Goal: Task Accomplishment & Management: Use online tool/utility

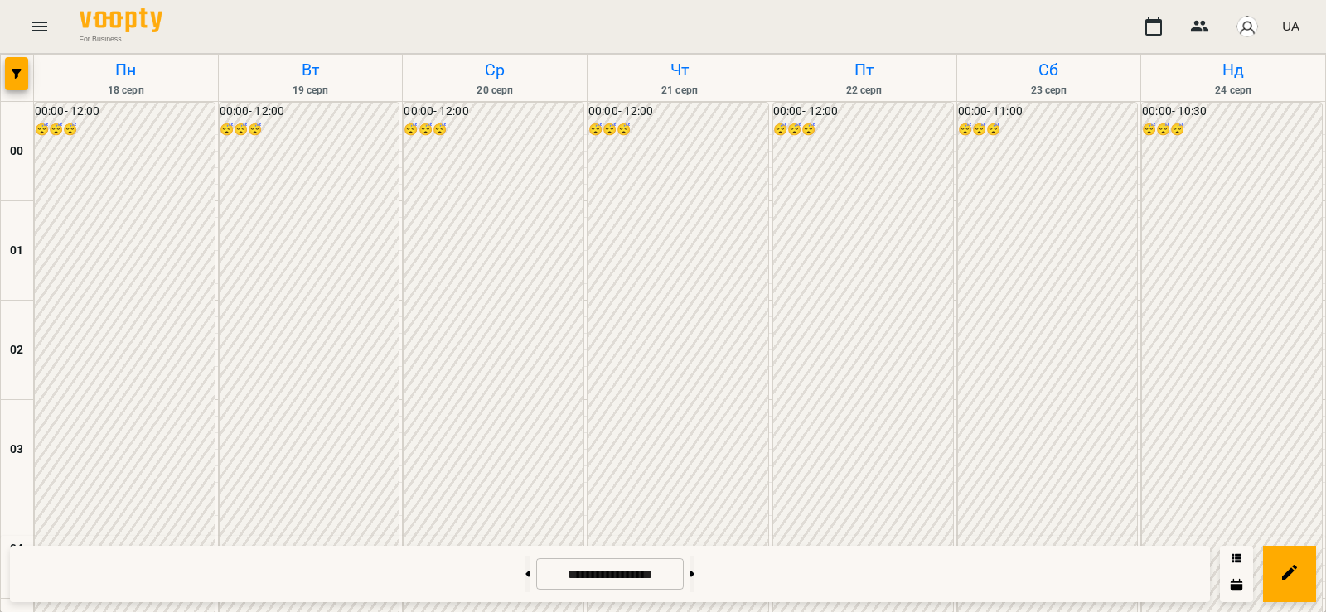
scroll to position [967, 0]
click at [695, 565] on button at bounding box center [692, 574] width 4 height 36
type input "**********"
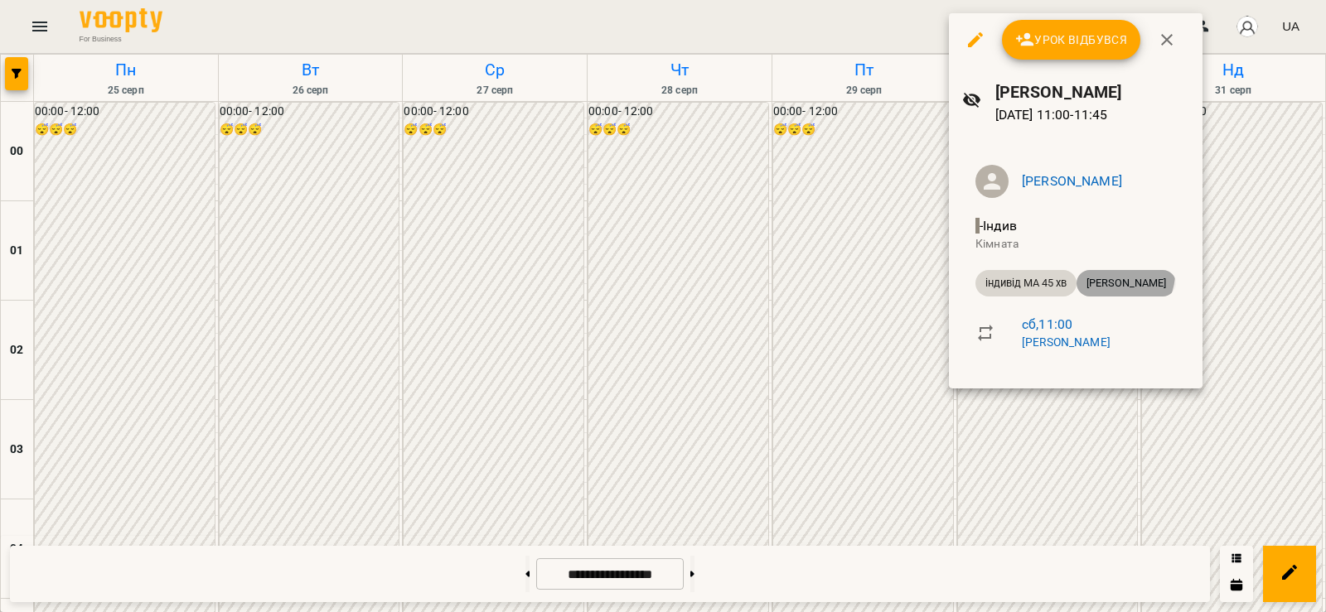
click at [1120, 273] on div "[PERSON_NAME]" at bounding box center [1126, 283] width 99 height 27
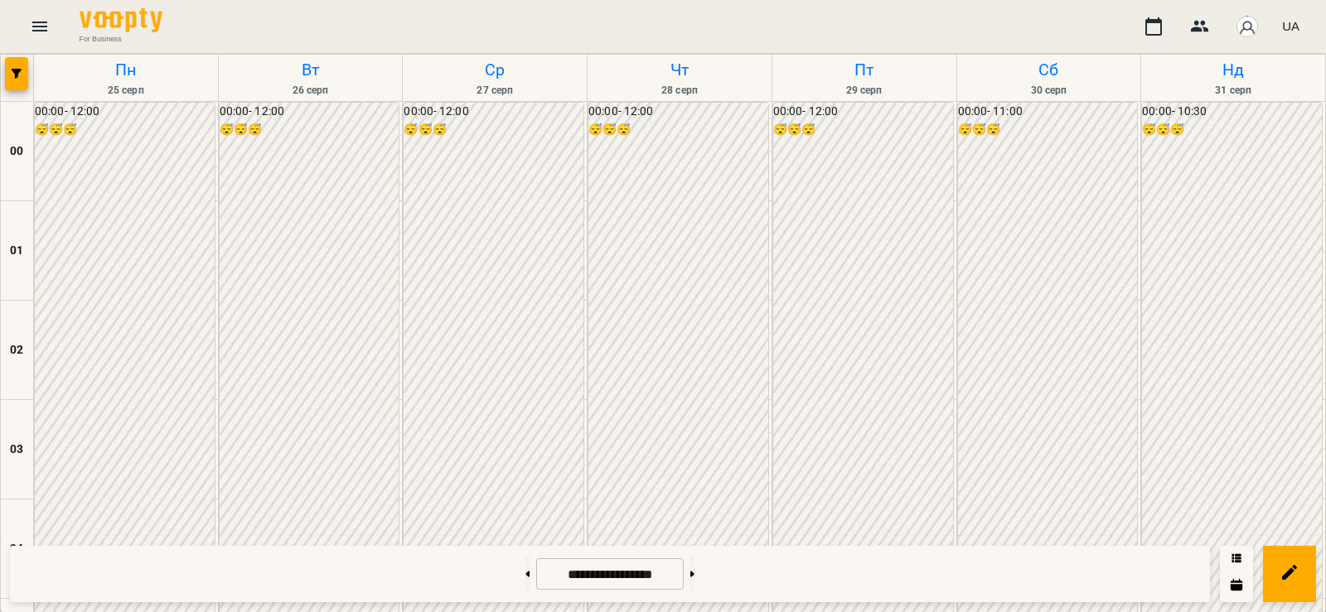
scroll to position [1160, 0]
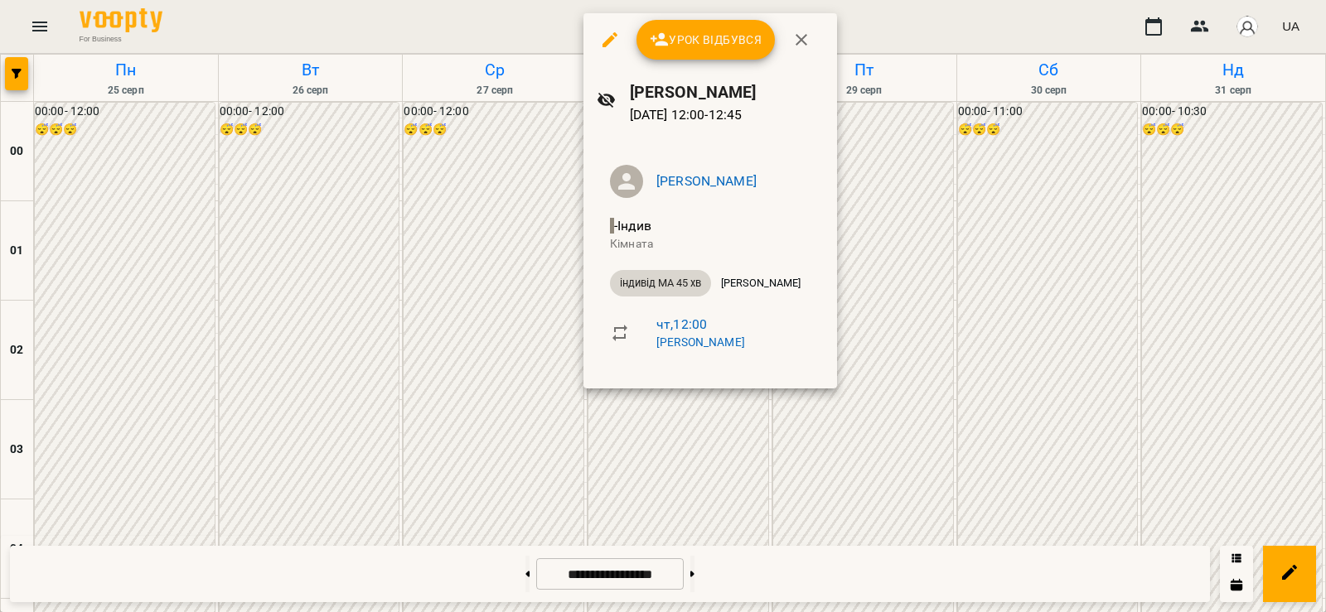
click at [639, 522] on div at bounding box center [663, 306] width 1326 height 612
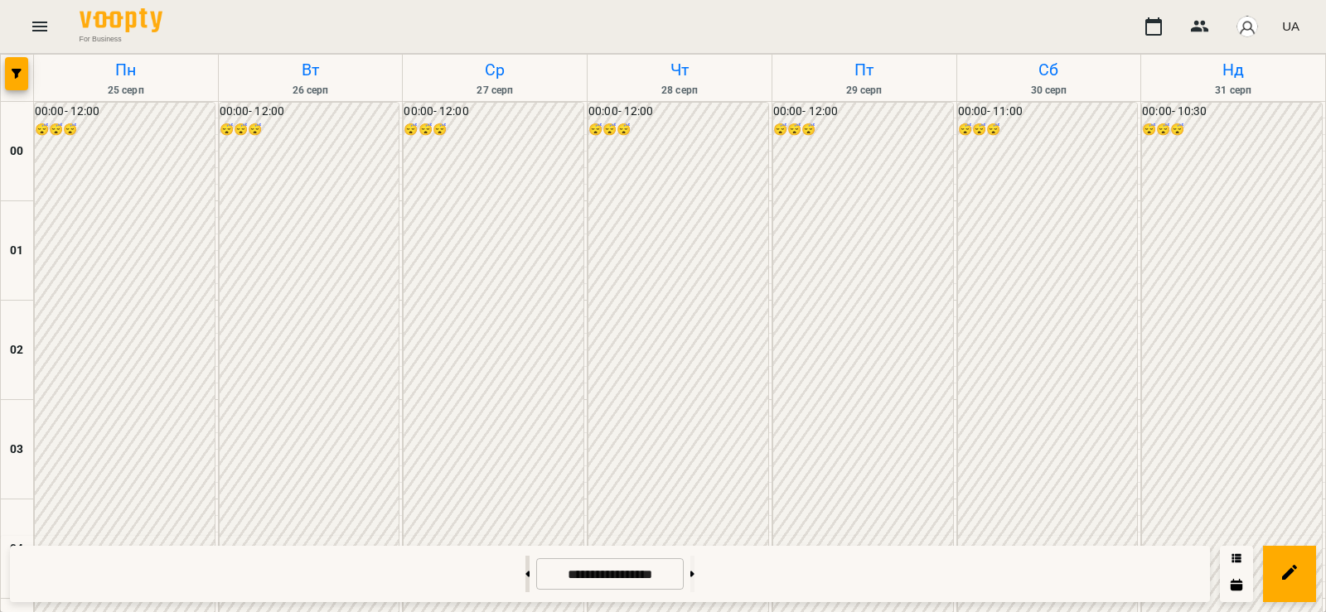
click at [525, 583] on button at bounding box center [527, 574] width 4 height 36
type input "**********"
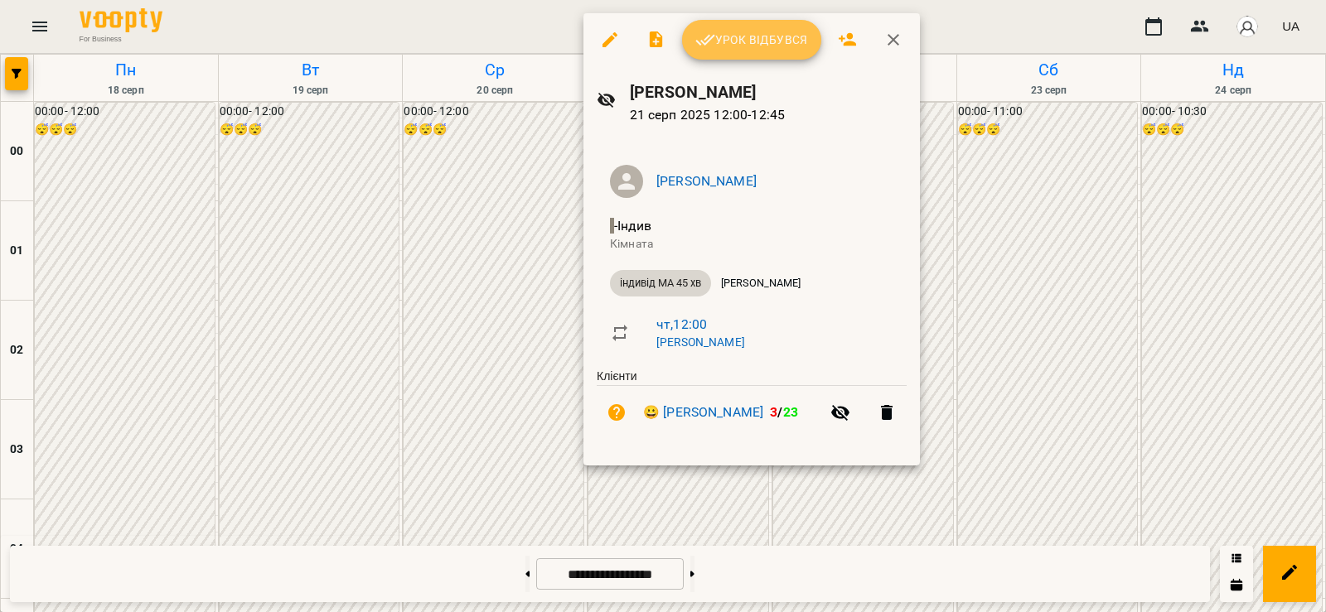
click at [733, 39] on span "Урок відбувся" at bounding box center [751, 40] width 113 height 20
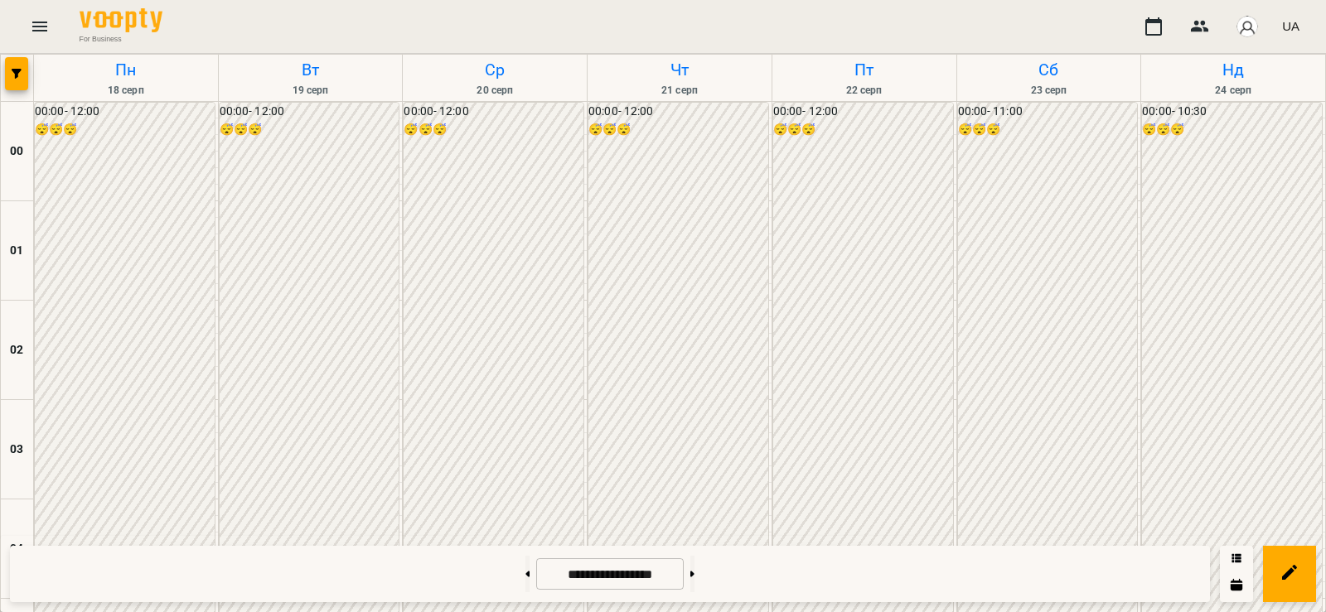
scroll to position [1478, 0]
drag, startPoint x: 688, startPoint y: 309, endPoint x: 680, endPoint y: 157, distance: 151.9
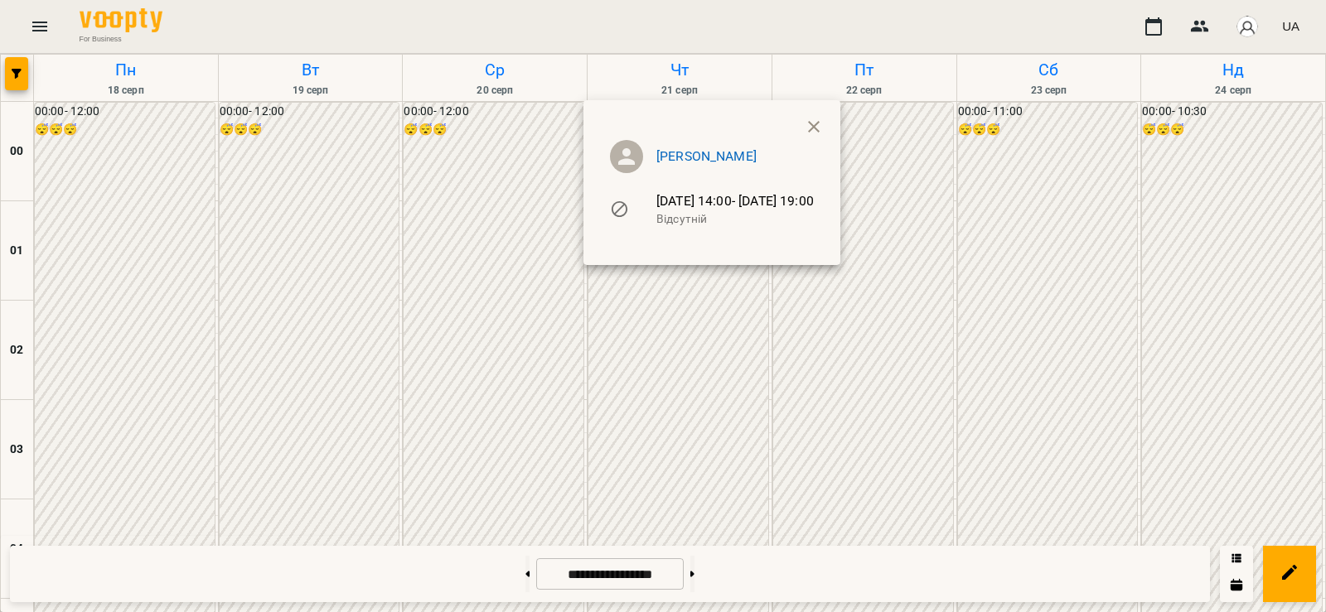
click at [827, 128] on ul "[PERSON_NAME] [DATE] 14:00 - [DATE] 19:00 Відсутній" at bounding box center [712, 186] width 230 height 119
click at [820, 126] on icon "button" at bounding box center [814, 127] width 12 height 12
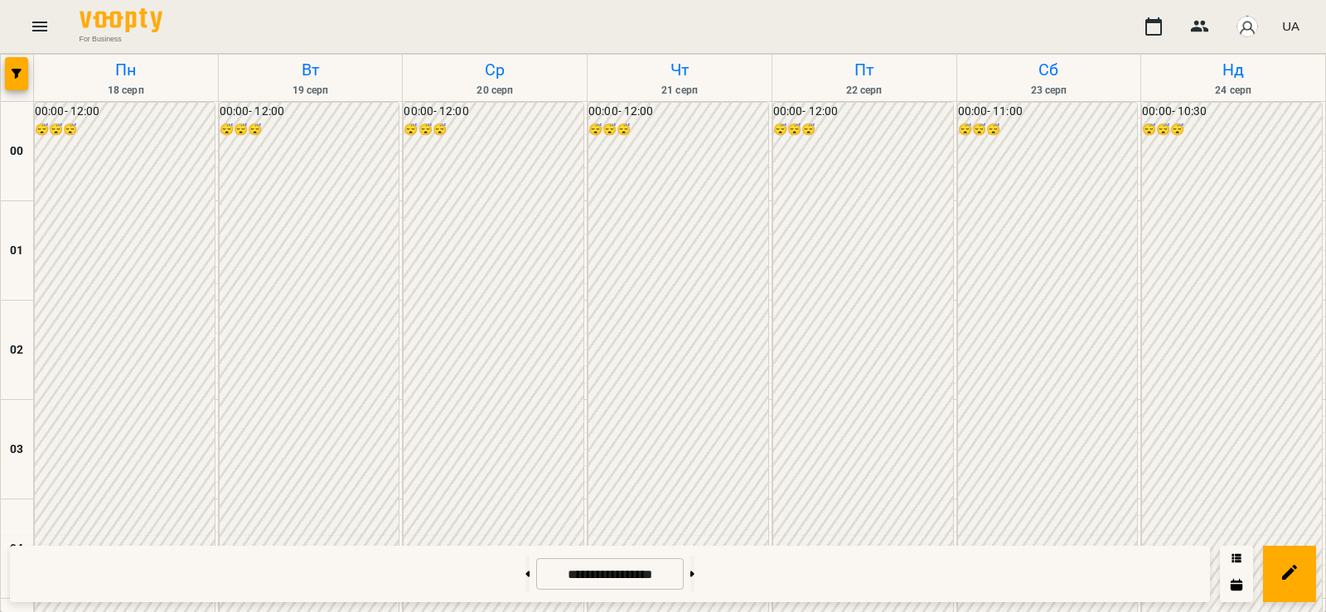
scroll to position [1345, 0]
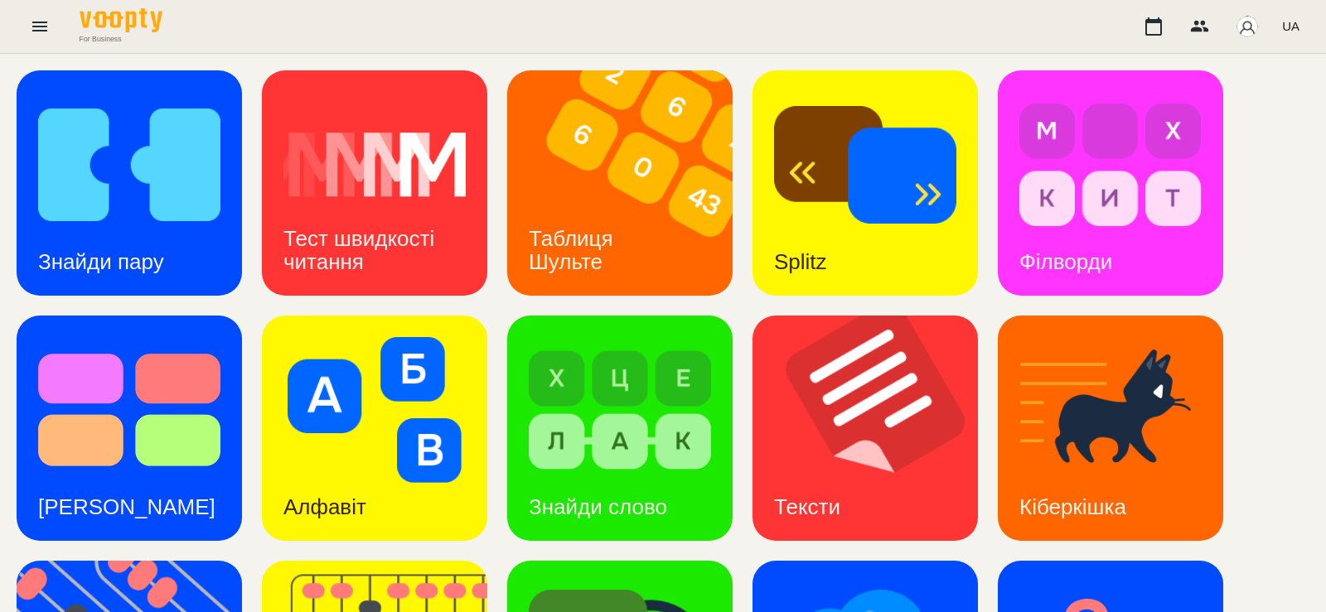
scroll to position [436, 0]
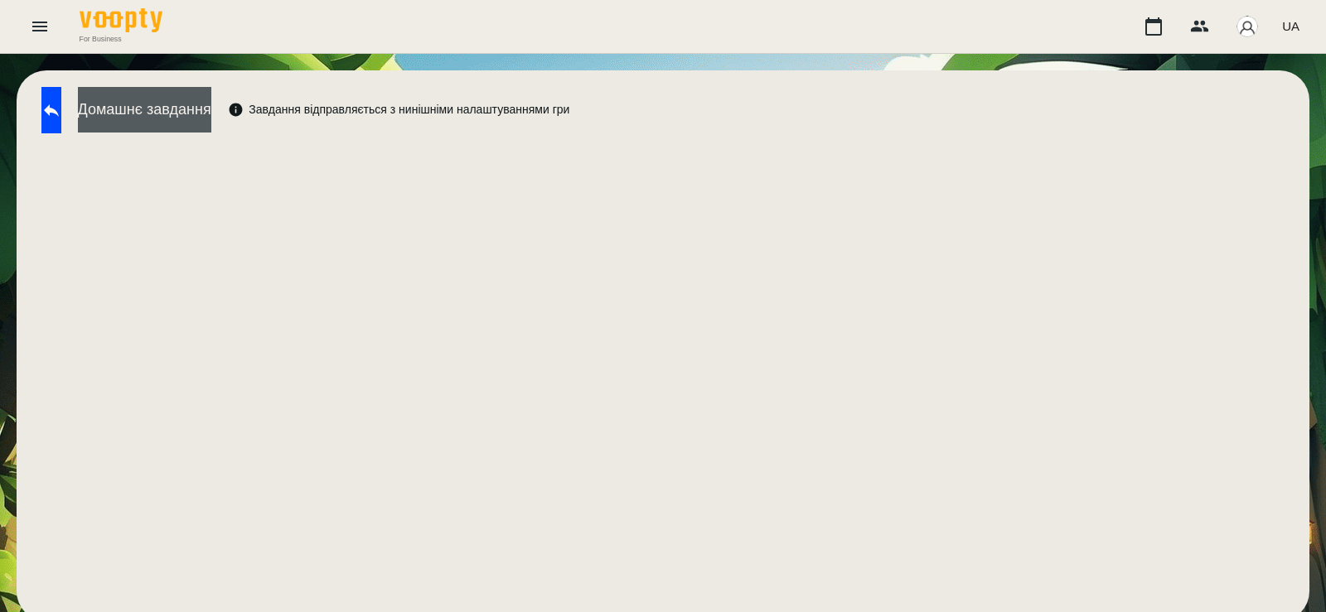
click at [211, 114] on button "Домашнє завдання" at bounding box center [144, 110] width 133 height 46
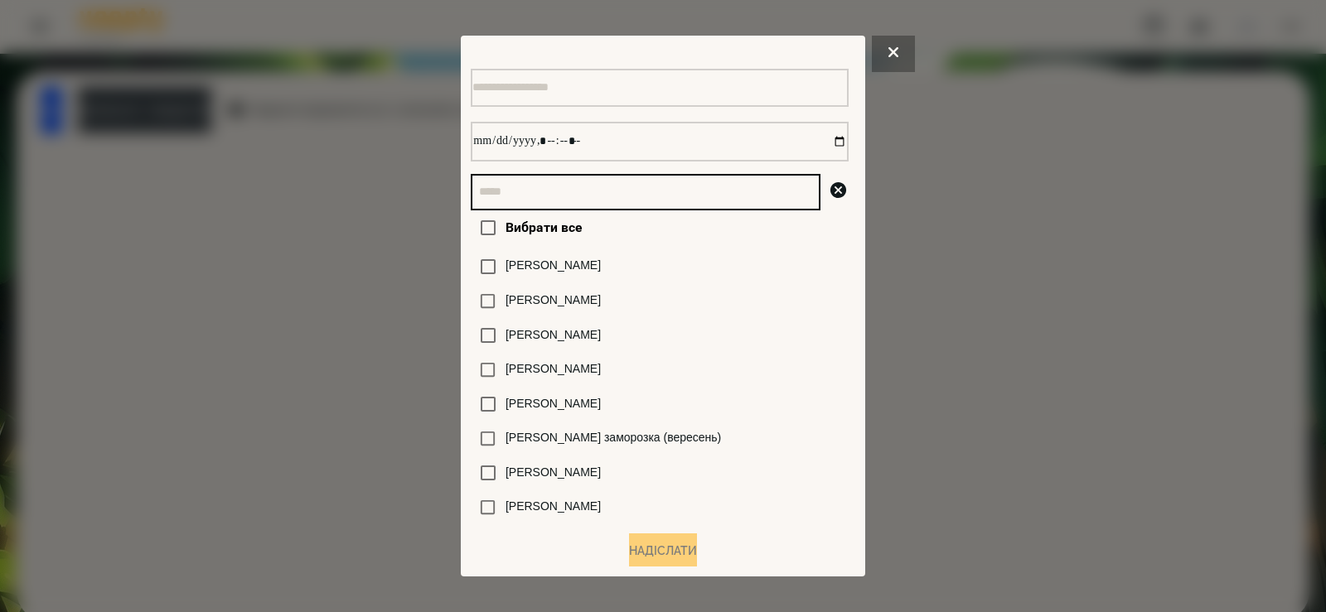
click at [472, 200] on input "text" at bounding box center [646, 192] width 350 height 36
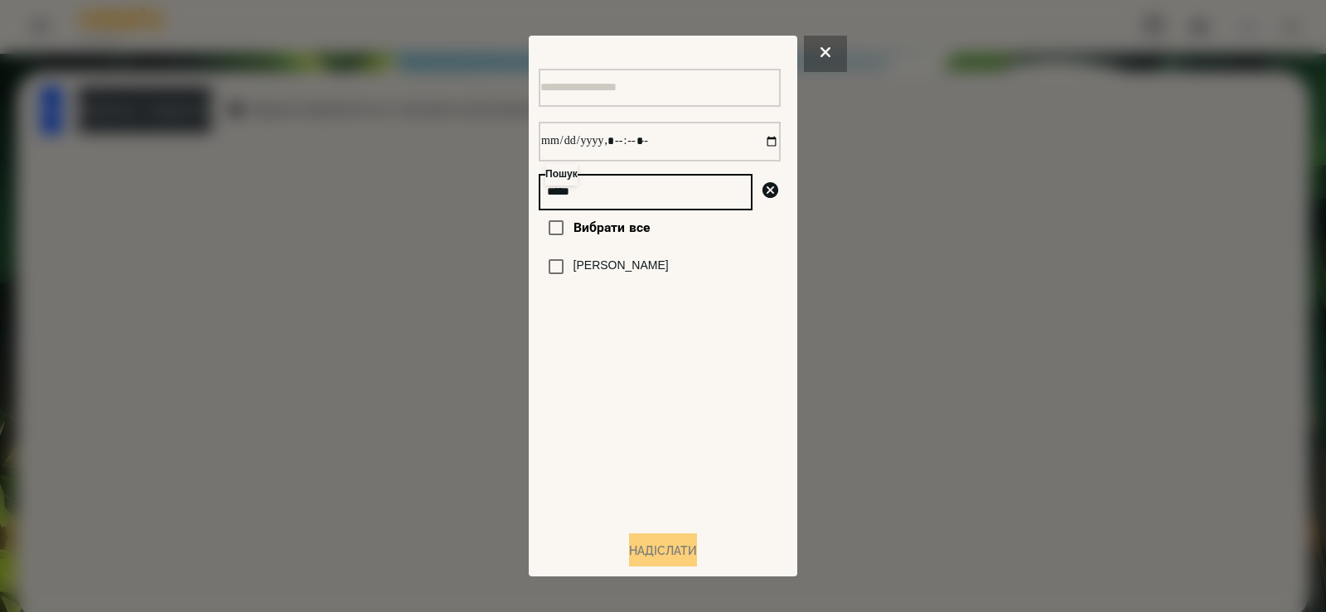
type input "*****"
click at [596, 270] on label "[PERSON_NAME]" at bounding box center [621, 266] width 95 height 17
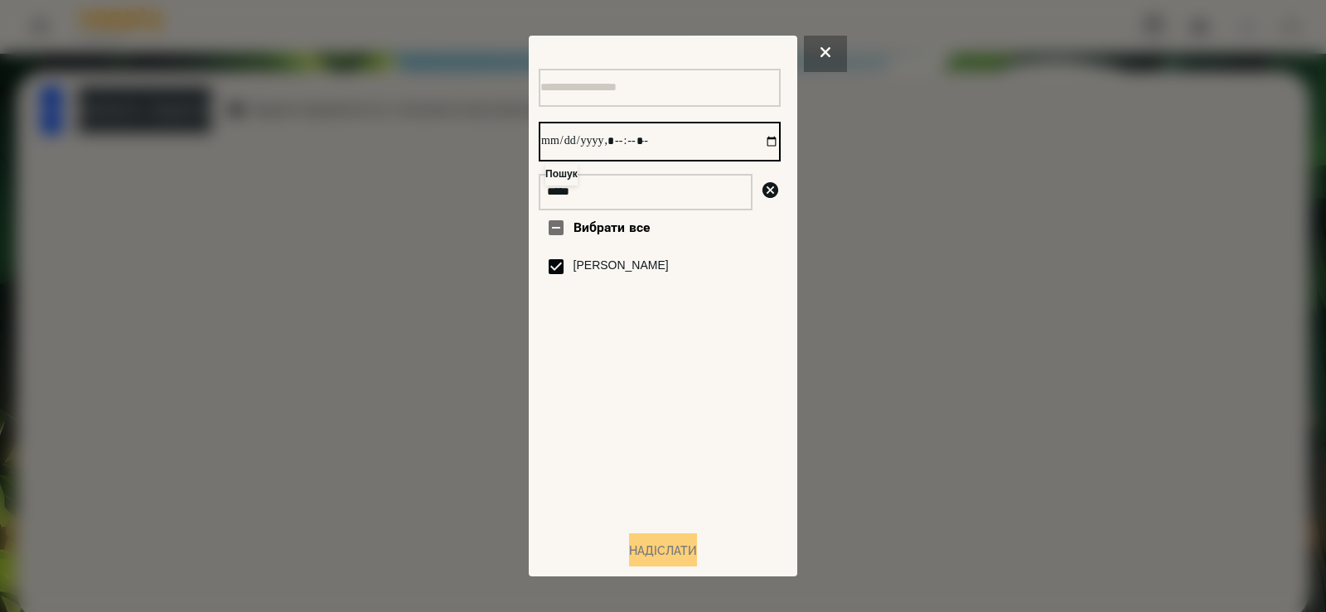
click at [753, 143] on input "datetime-local" at bounding box center [660, 142] width 242 height 40
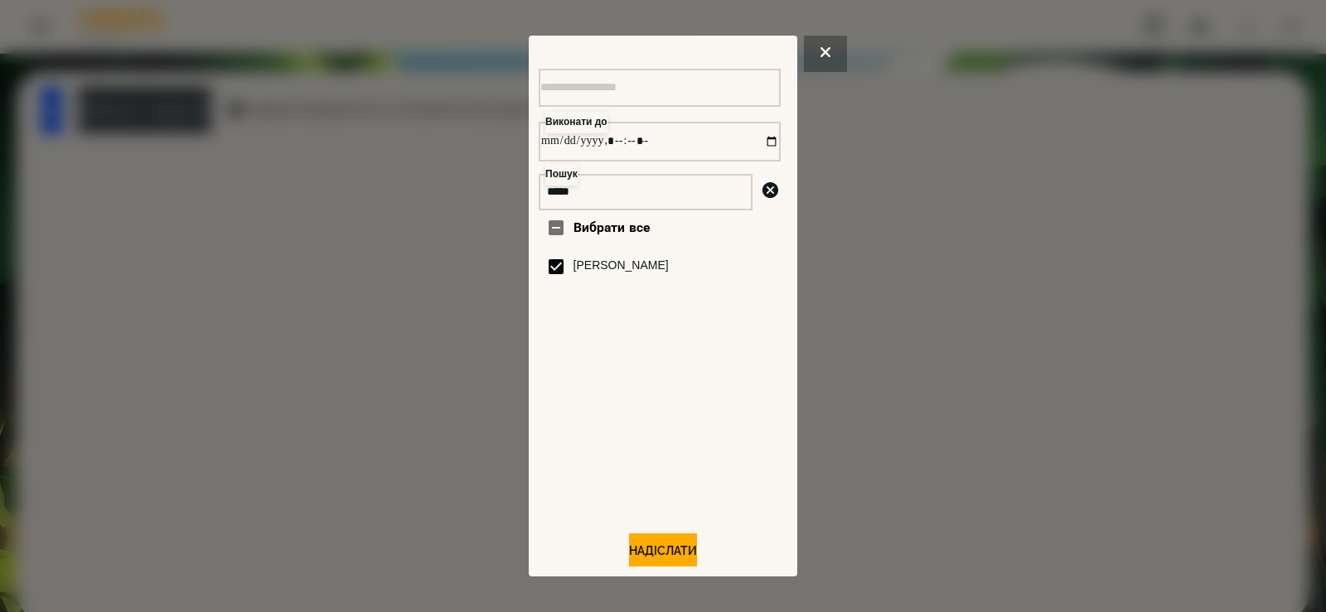
type input "**********"
click at [728, 470] on div "Вибрати все Шкапо Агата" at bounding box center [660, 364] width 242 height 307
click at [665, 566] on button "Надіслати" at bounding box center [663, 552] width 68 height 36
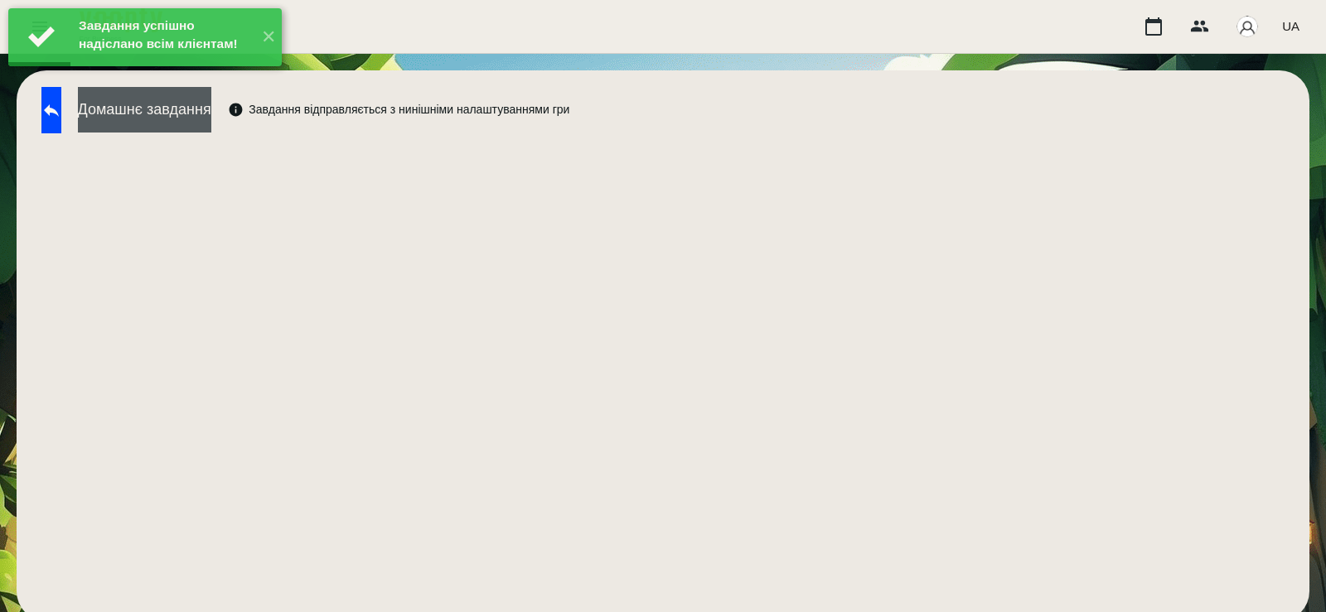
click at [211, 126] on button "Домашнє завдання" at bounding box center [144, 110] width 133 height 46
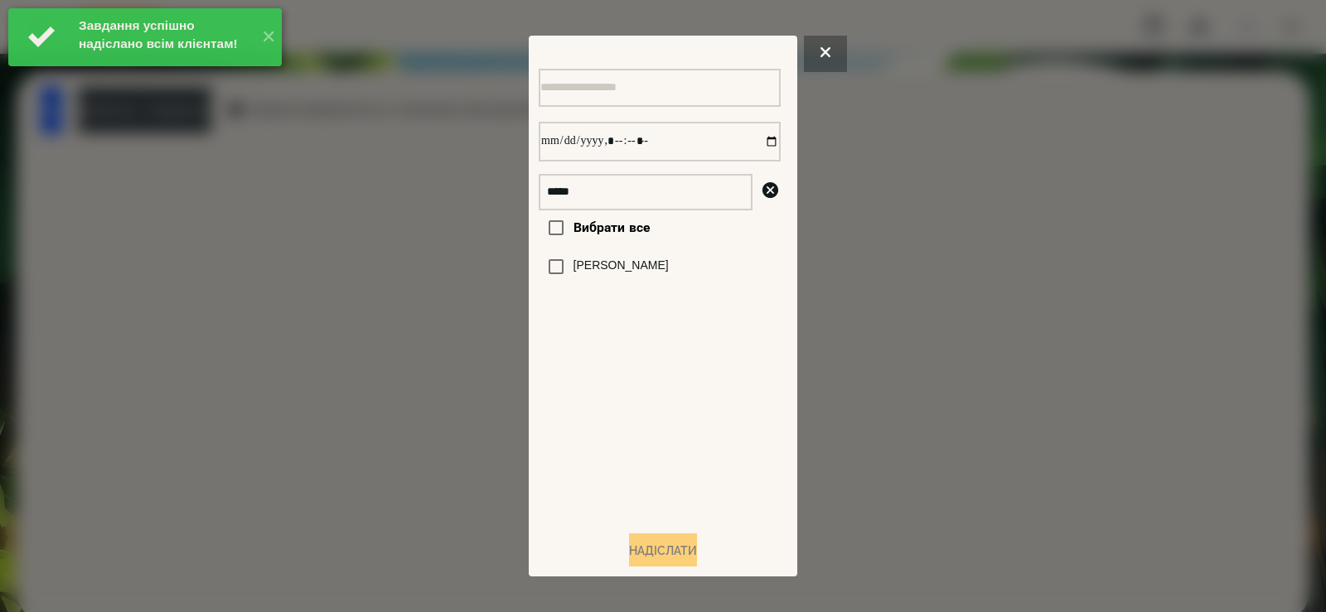
click at [578, 261] on div "[PERSON_NAME]" at bounding box center [660, 266] width 242 height 35
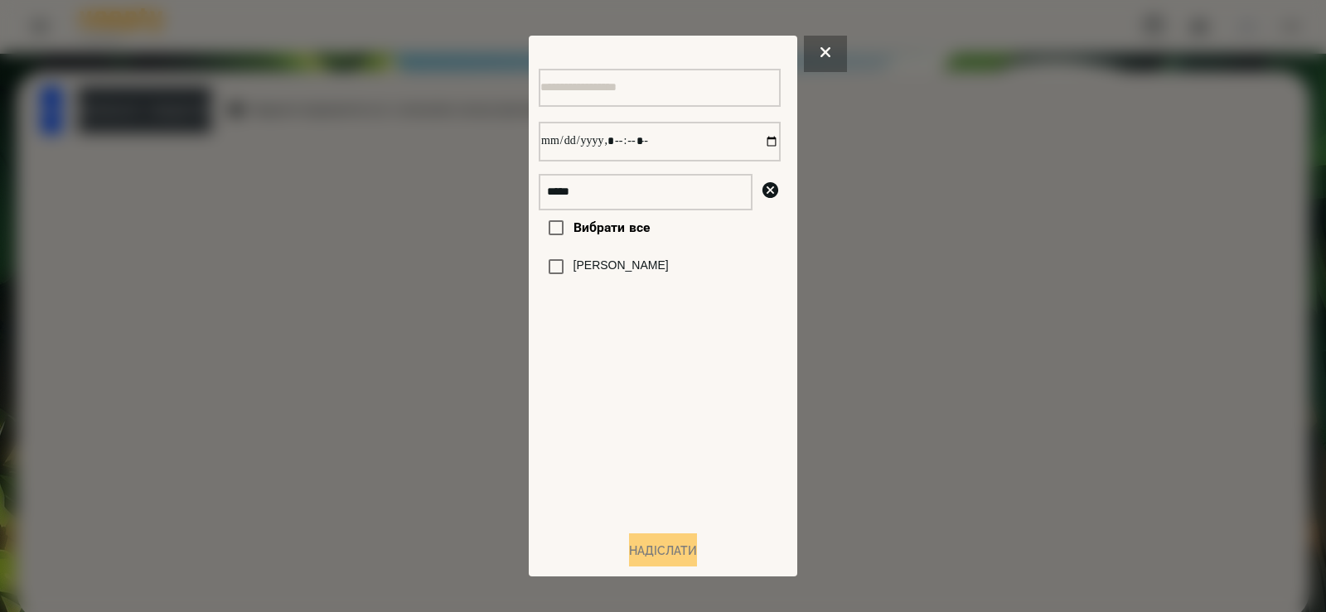
click at [584, 270] on label "[PERSON_NAME]" at bounding box center [621, 266] width 95 height 17
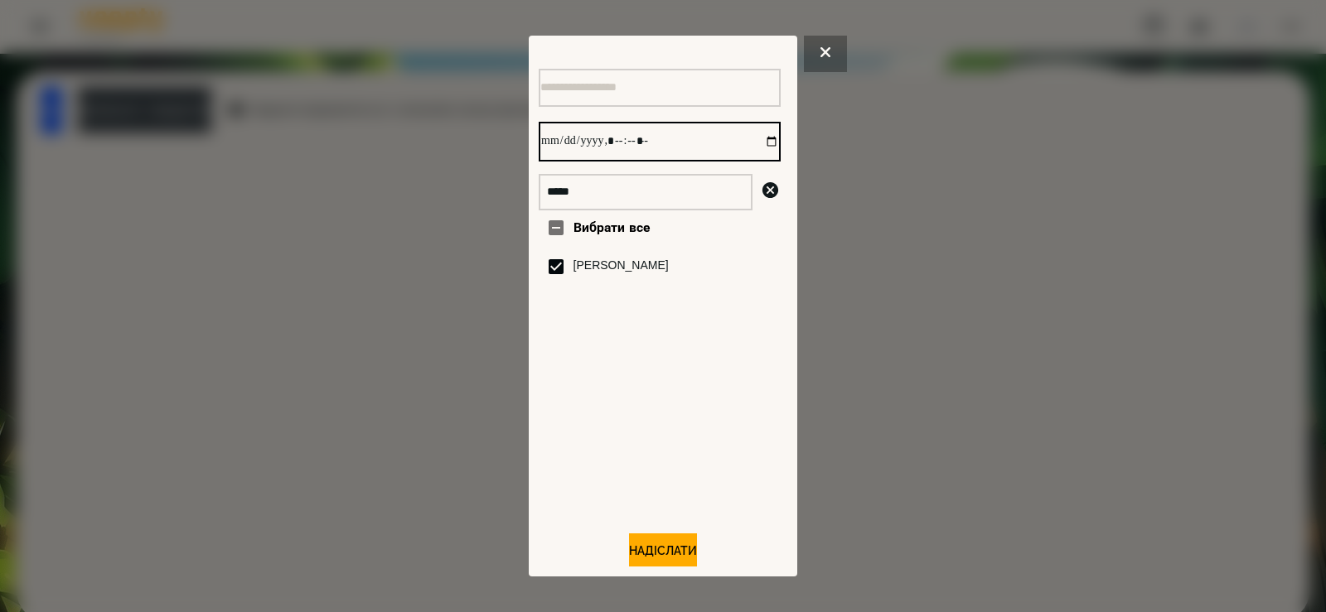
click at [752, 139] on input "datetime-local" at bounding box center [660, 142] width 242 height 40
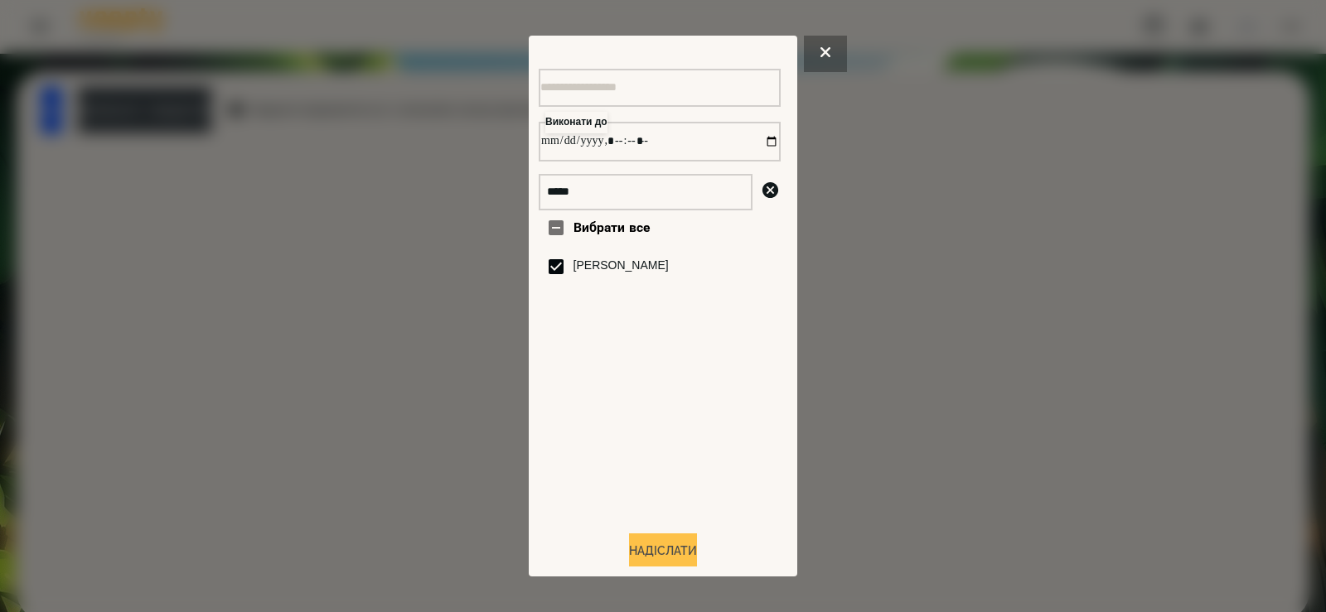
type input "**********"
click at [674, 565] on button "Надіслати" at bounding box center [663, 552] width 68 height 36
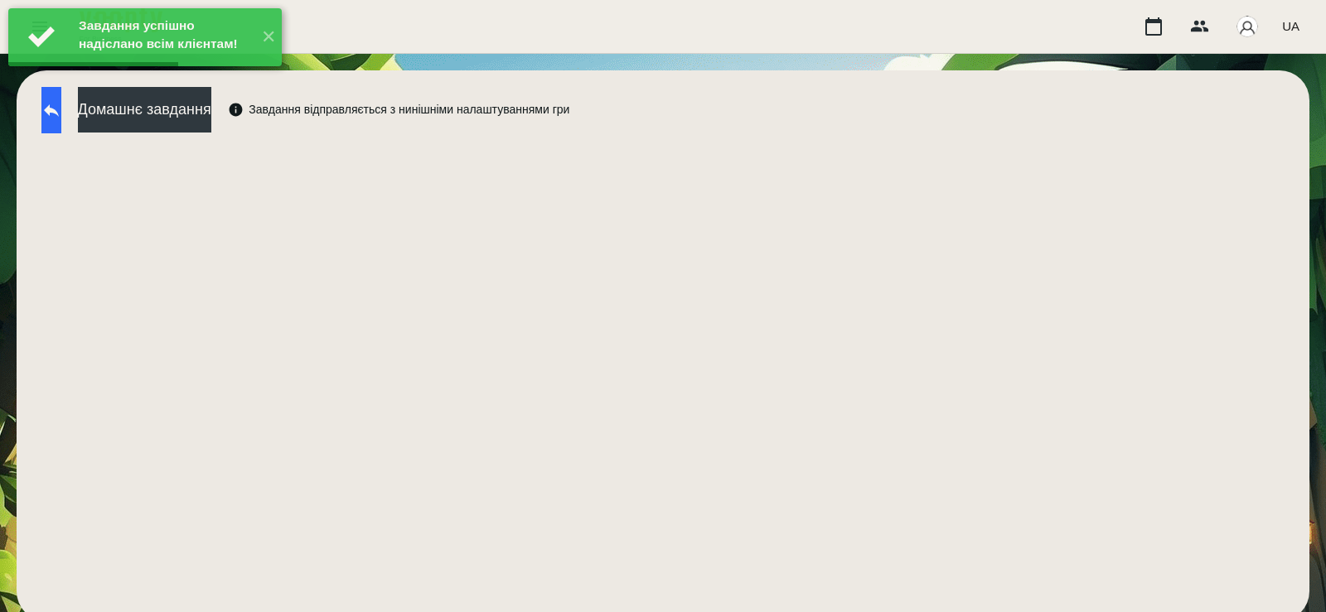
click at [52, 123] on button at bounding box center [51, 110] width 20 height 46
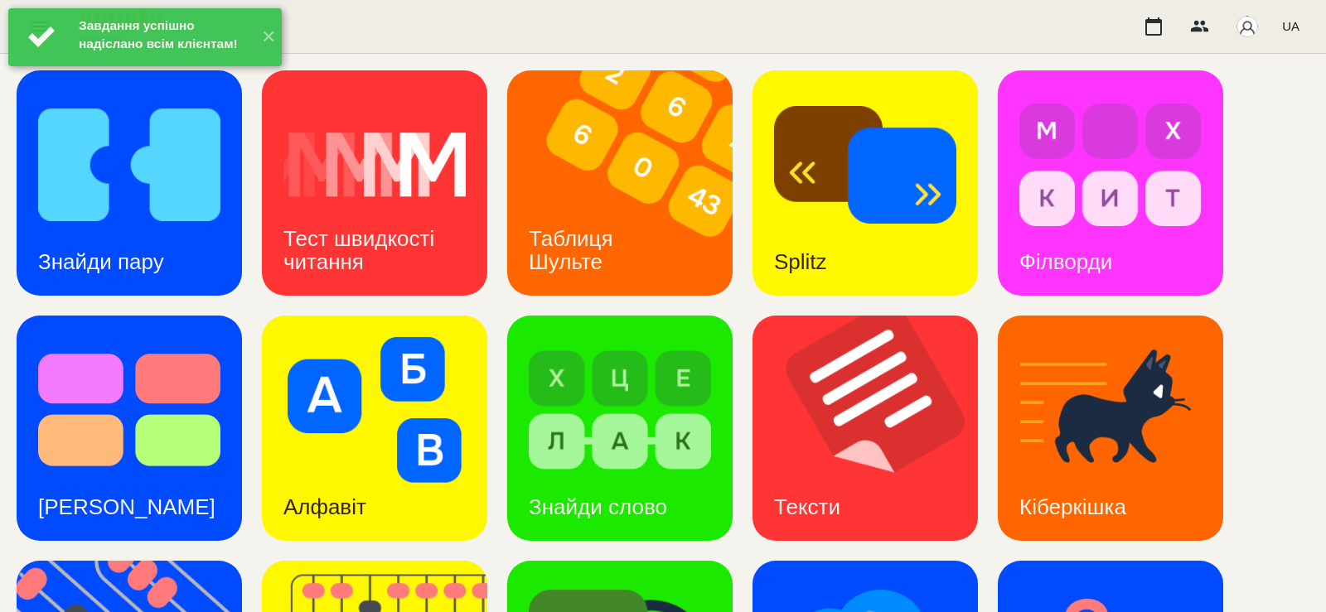
scroll to position [225, 0]
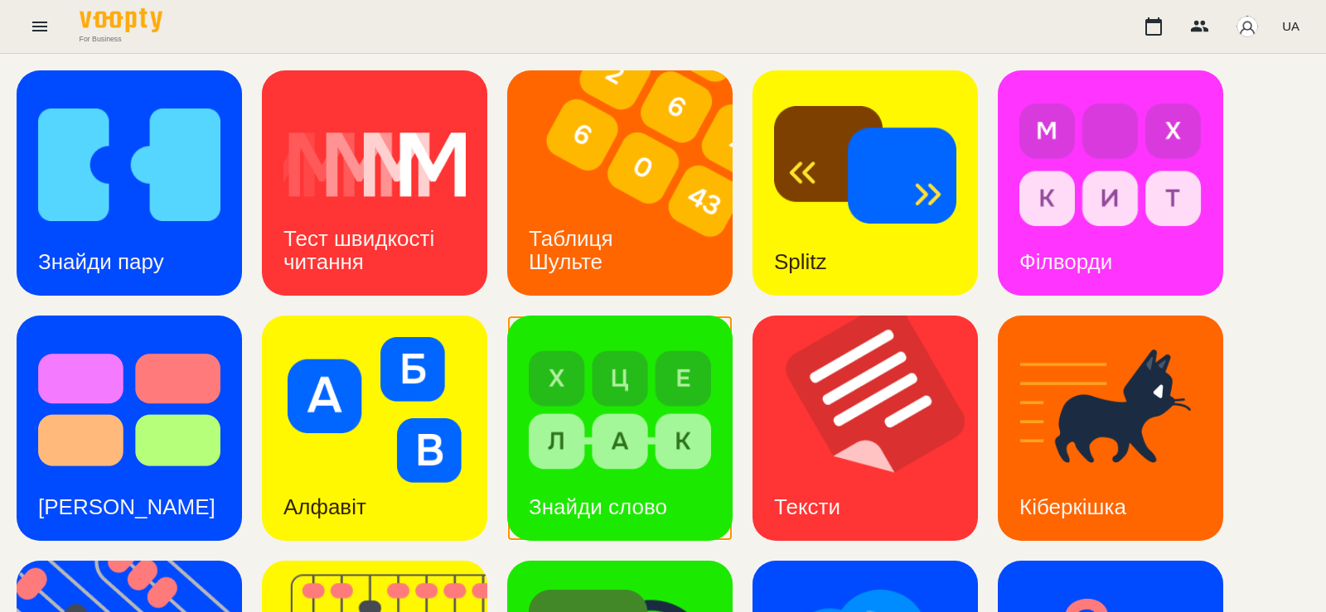
click at [654, 337] on img at bounding box center [620, 410] width 182 height 146
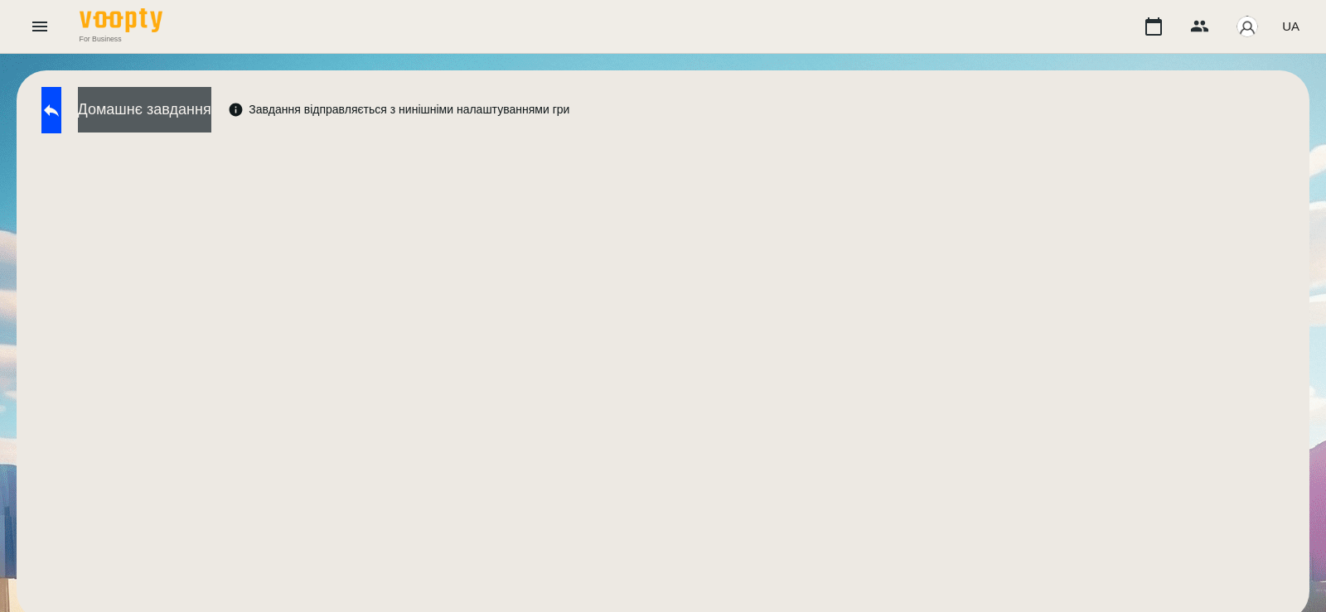
click at [193, 97] on button "Домашнє завдання" at bounding box center [144, 110] width 133 height 46
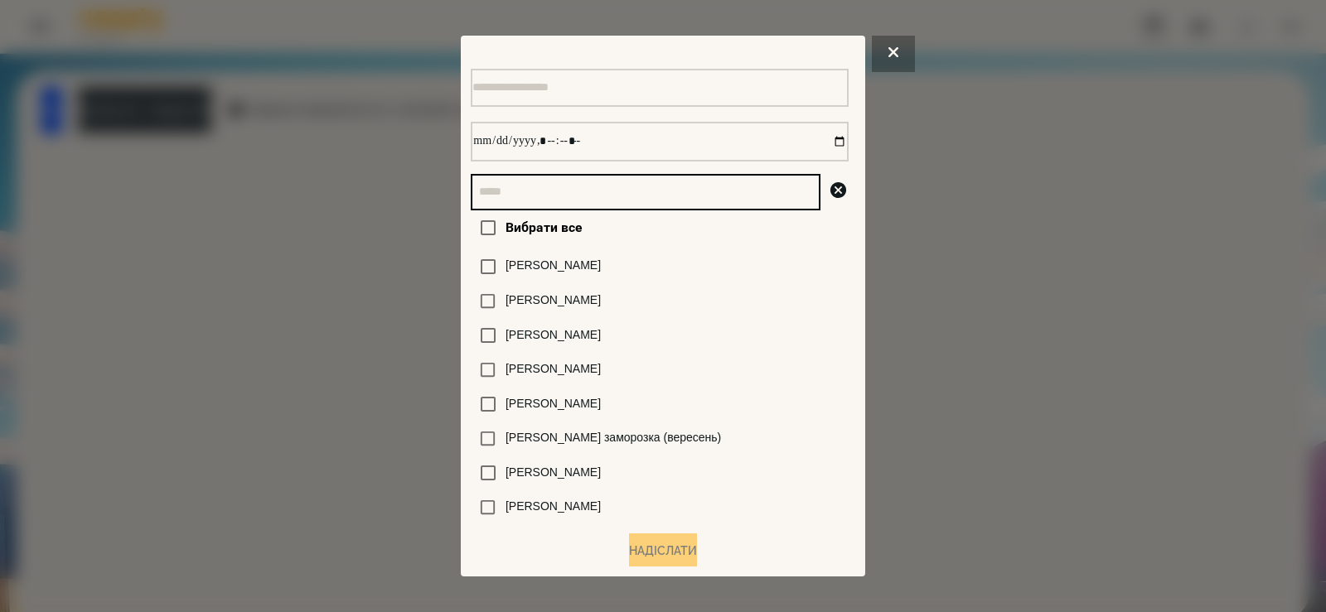
click at [531, 201] on input "text" at bounding box center [646, 192] width 350 height 36
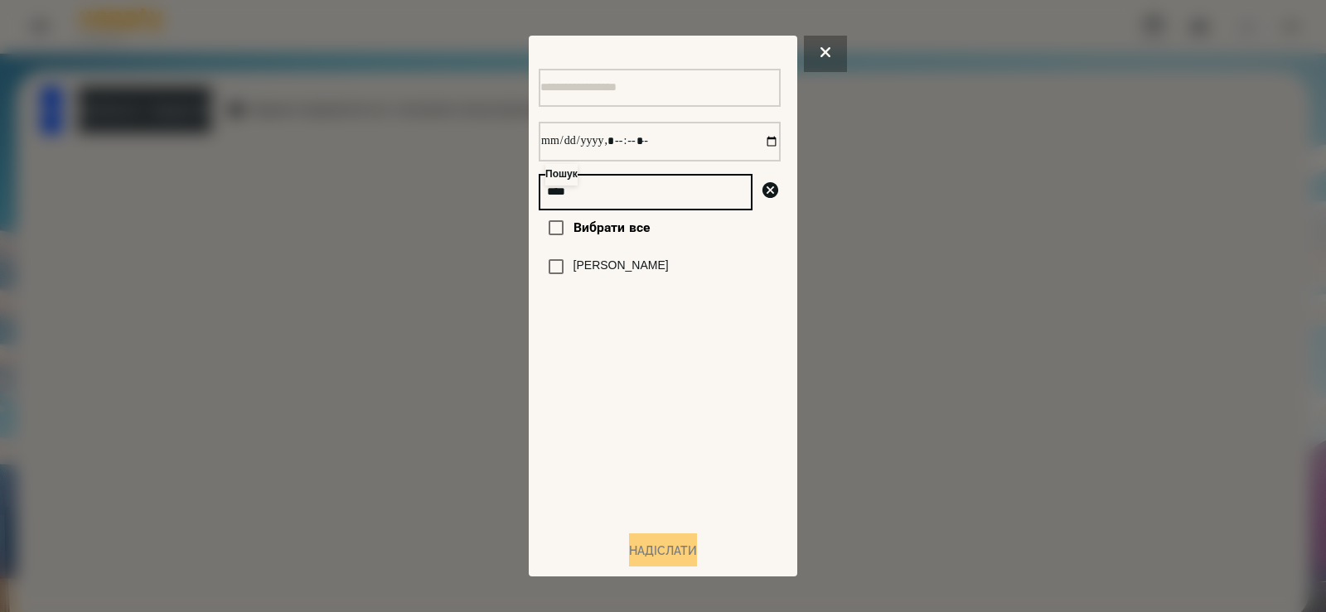
type input "****"
click at [586, 284] on div "[PERSON_NAME]" at bounding box center [660, 266] width 242 height 35
click at [637, 273] on label "[PERSON_NAME]" at bounding box center [621, 266] width 95 height 17
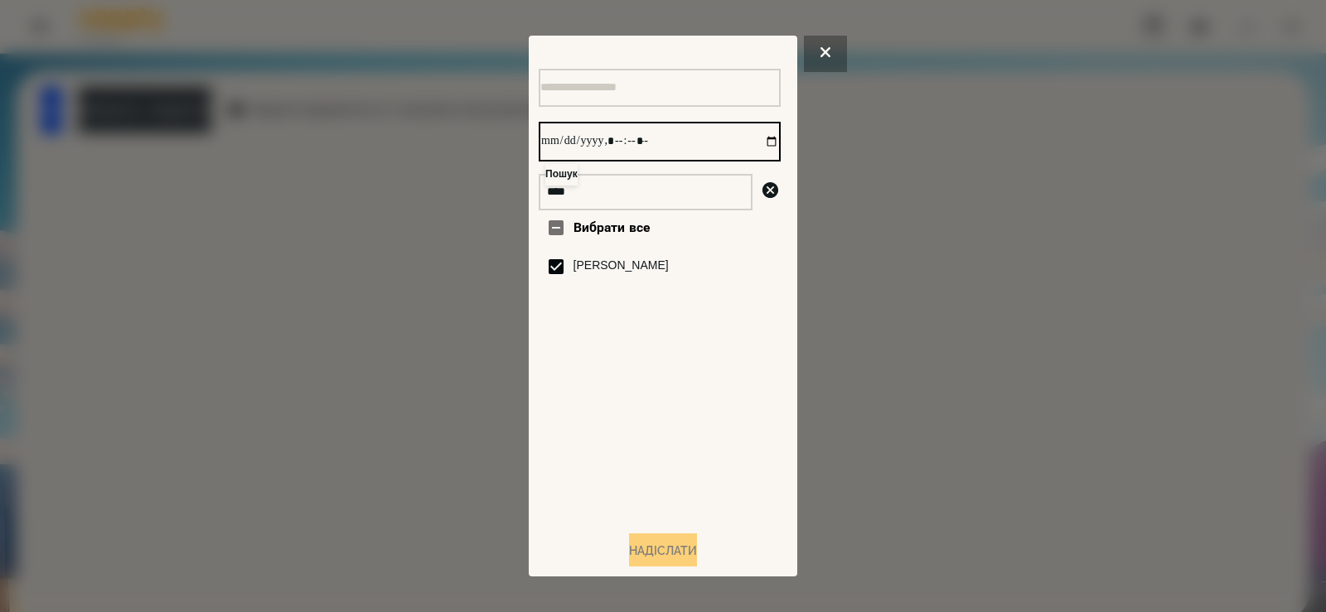
click at [756, 143] on input "datetime-local" at bounding box center [660, 142] width 242 height 40
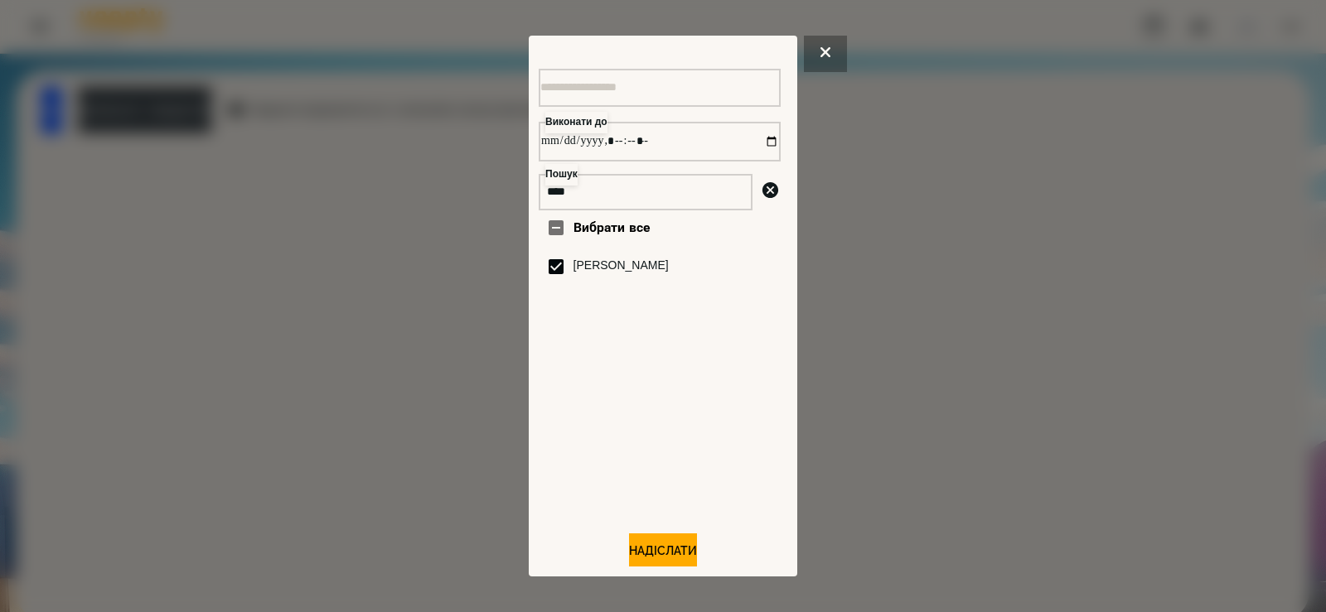
type input "**********"
click at [718, 453] on div "Вибрати все Шкапо Агата" at bounding box center [660, 364] width 242 height 307
click at [660, 545] on button "Надіслати" at bounding box center [663, 552] width 68 height 36
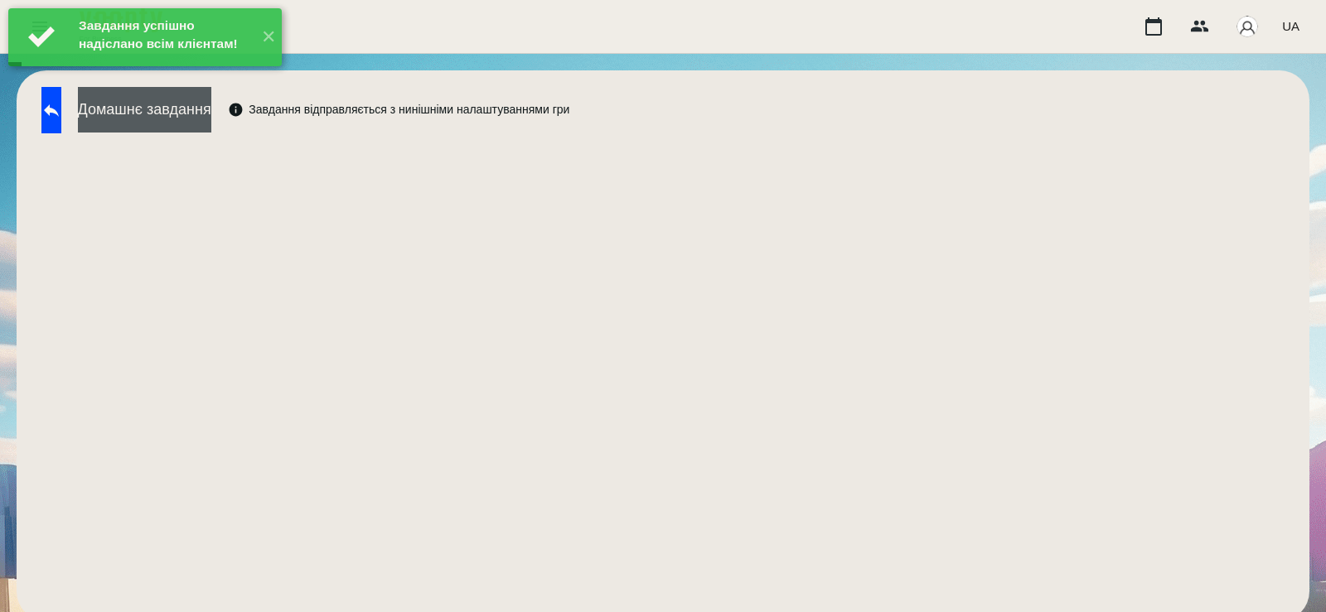
click at [200, 105] on button "Домашнє завдання" at bounding box center [144, 110] width 133 height 46
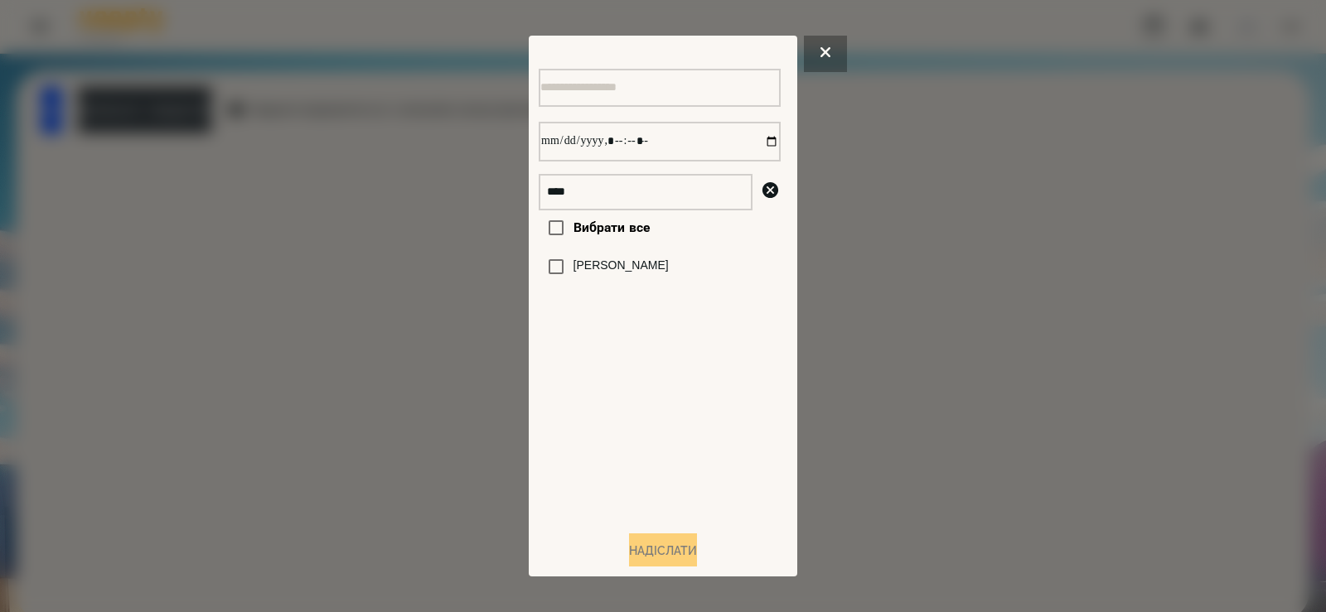
click at [600, 265] on label "[PERSON_NAME]" at bounding box center [621, 266] width 95 height 17
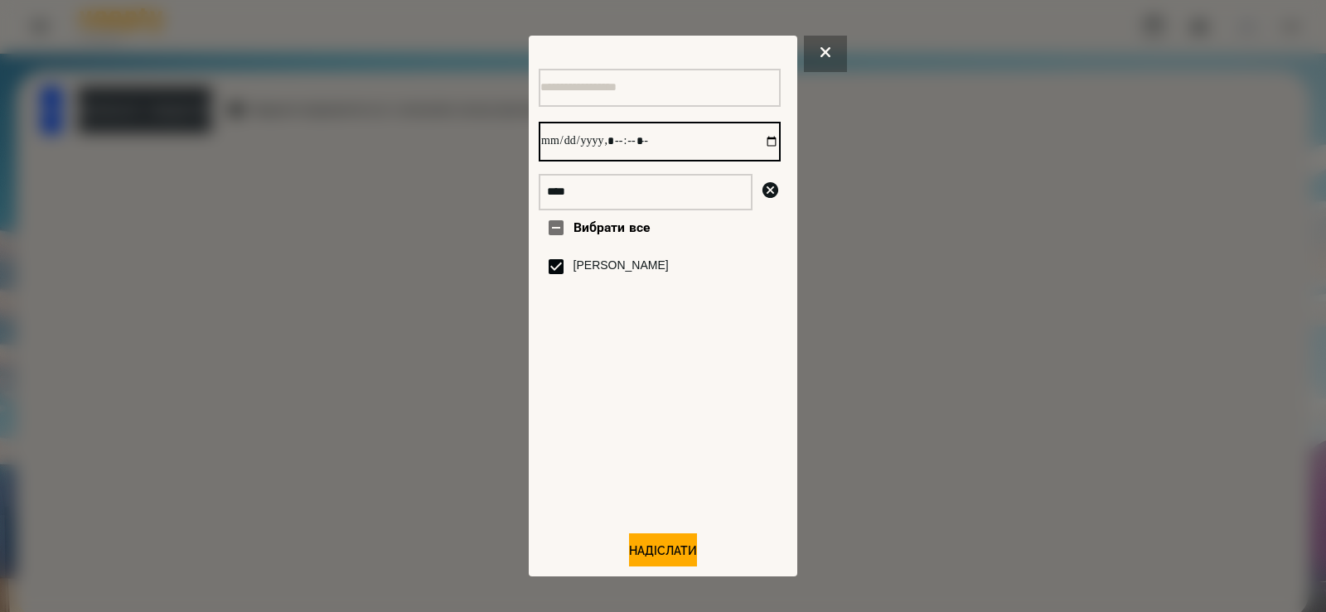
click at [754, 145] on input "datetime-local" at bounding box center [660, 142] width 242 height 40
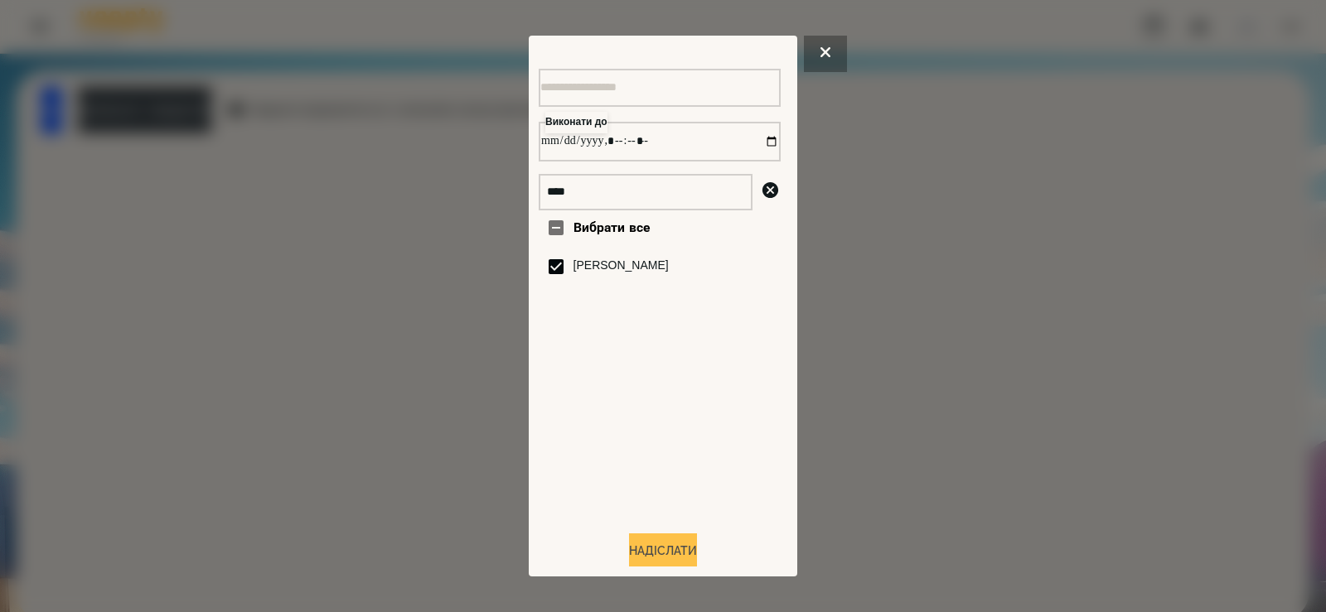
type input "**********"
click at [651, 545] on button "Надіслати" at bounding box center [663, 552] width 68 height 36
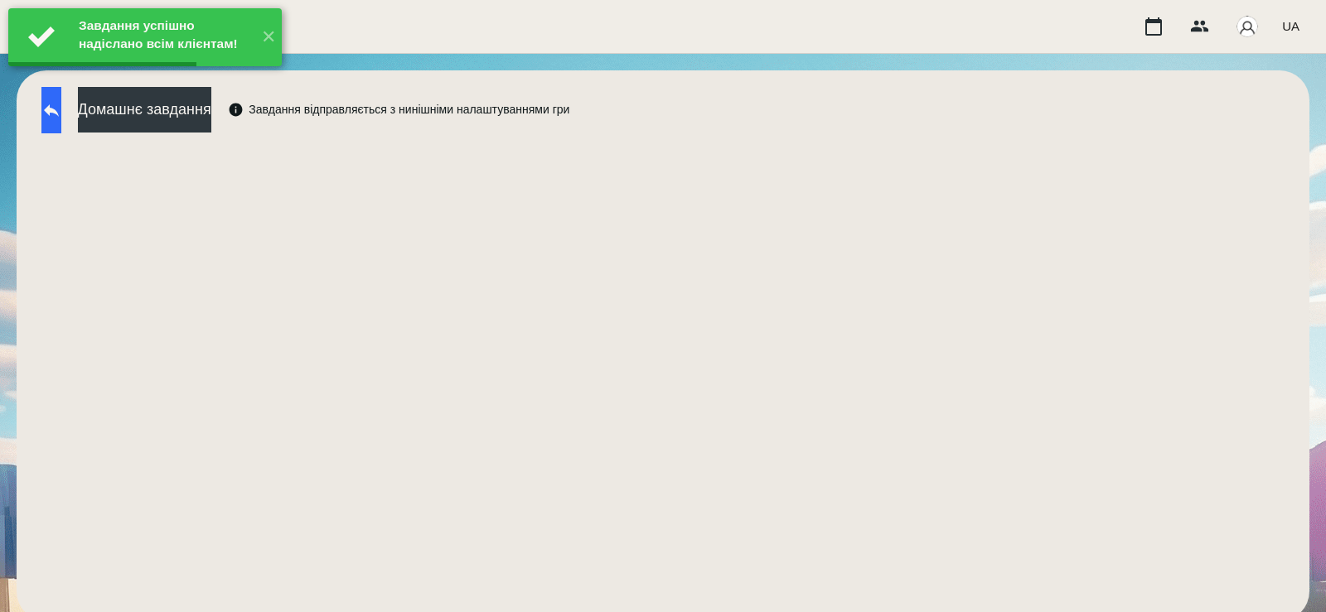
click at [61, 127] on button at bounding box center [51, 110] width 20 height 46
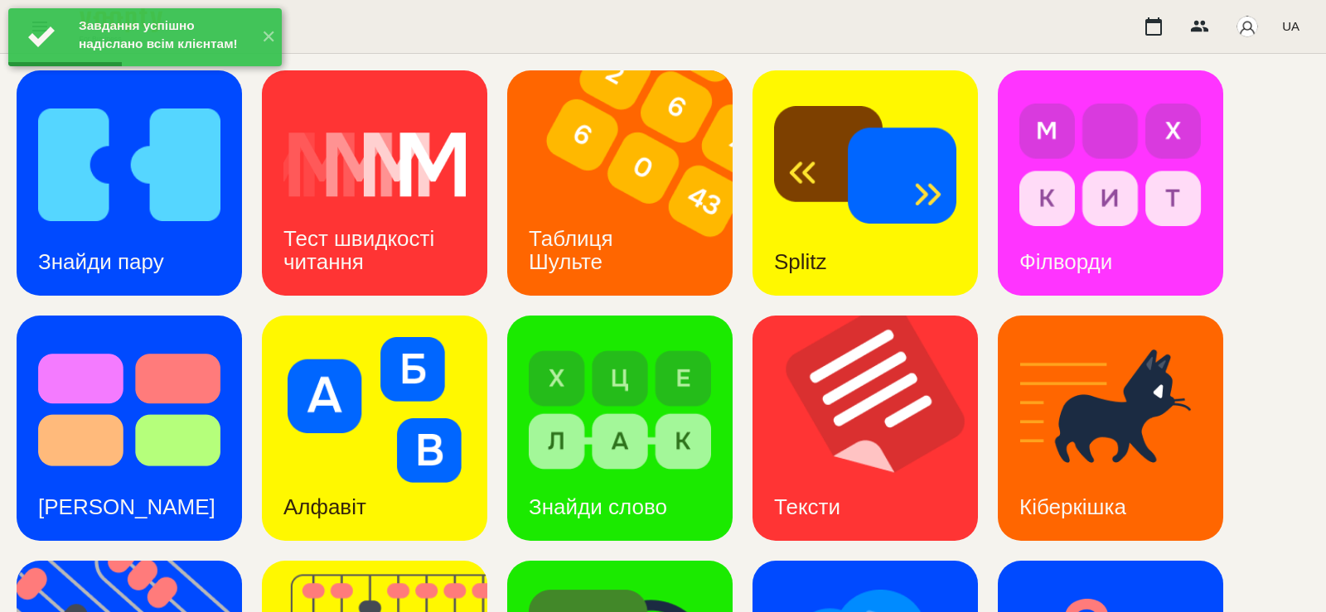
scroll to position [171, 0]
click at [1034, 337] on img at bounding box center [1110, 410] width 182 height 146
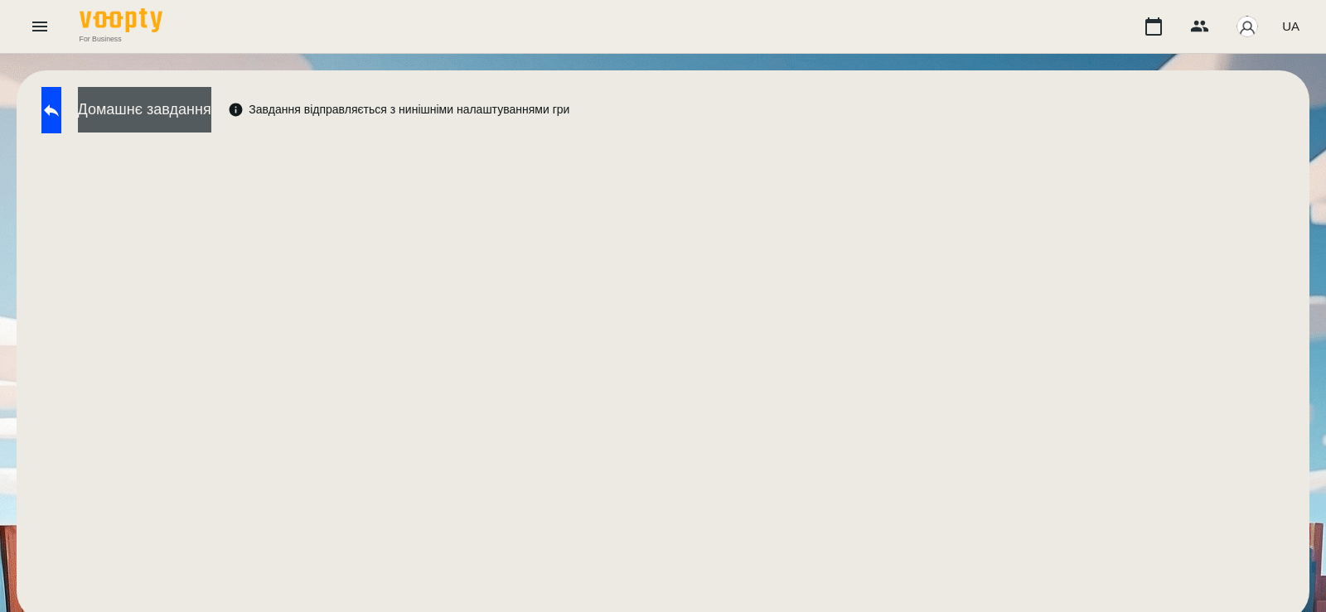
click at [211, 90] on button "Домашнє завдання" at bounding box center [144, 110] width 133 height 46
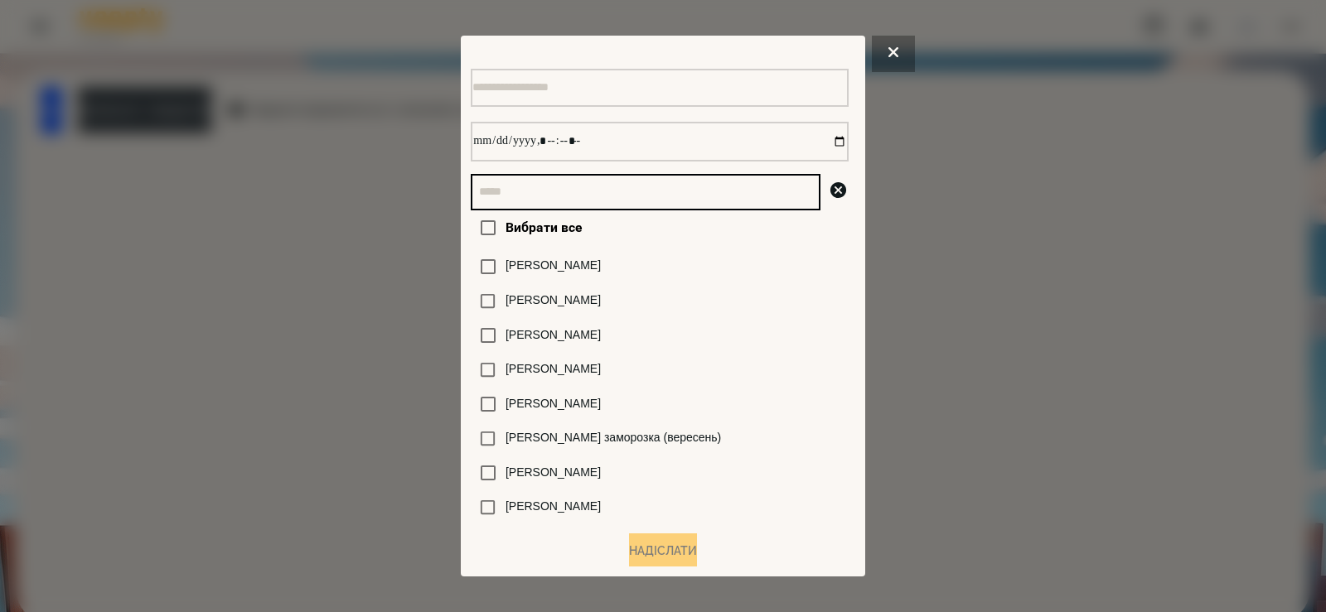
click at [523, 196] on input "text" at bounding box center [646, 192] width 350 height 36
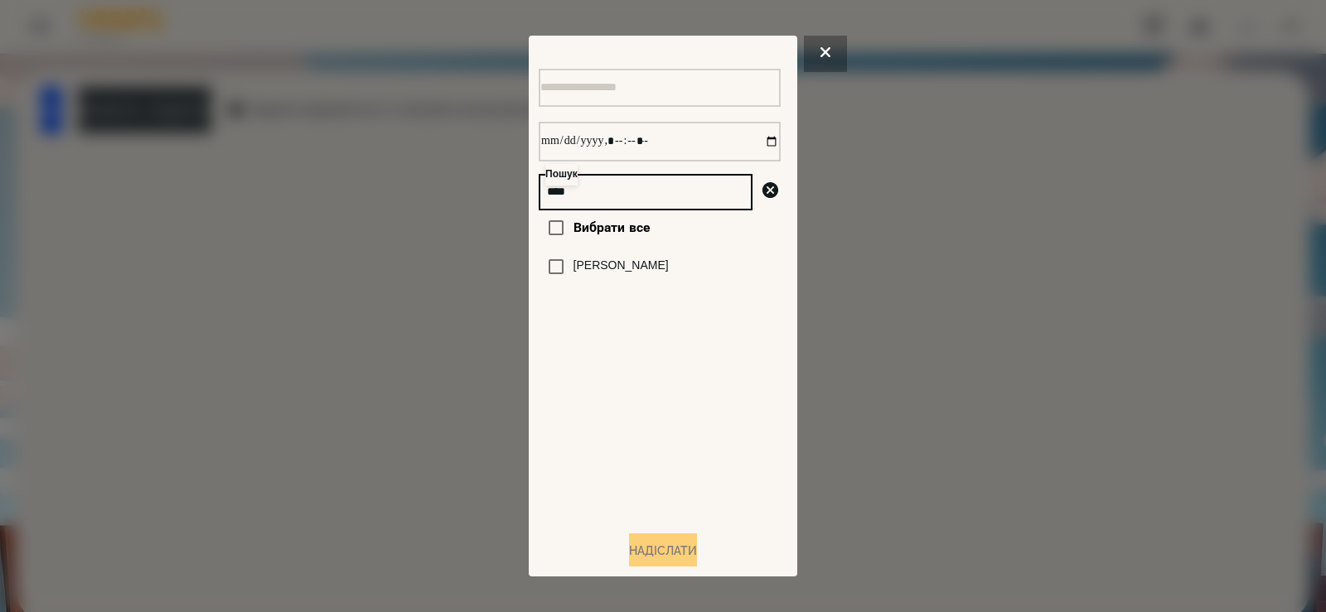
type input "****"
click at [608, 274] on label "[PERSON_NAME]" at bounding box center [621, 266] width 95 height 17
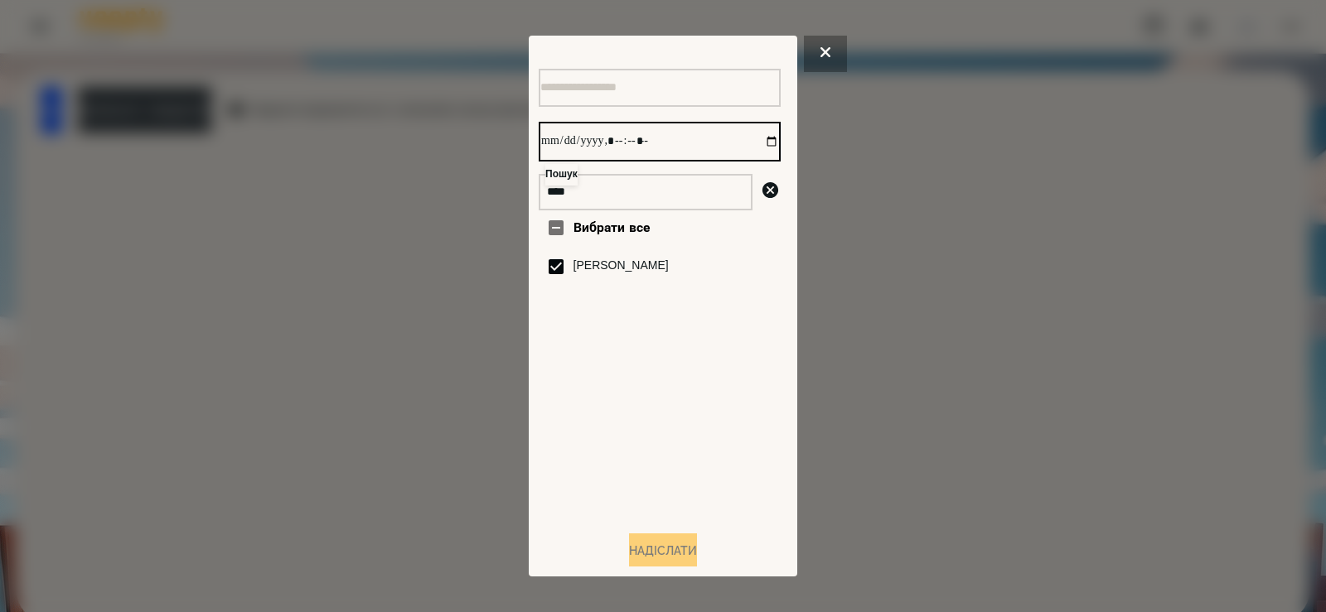
click at [760, 143] on input "datetime-local" at bounding box center [660, 142] width 242 height 40
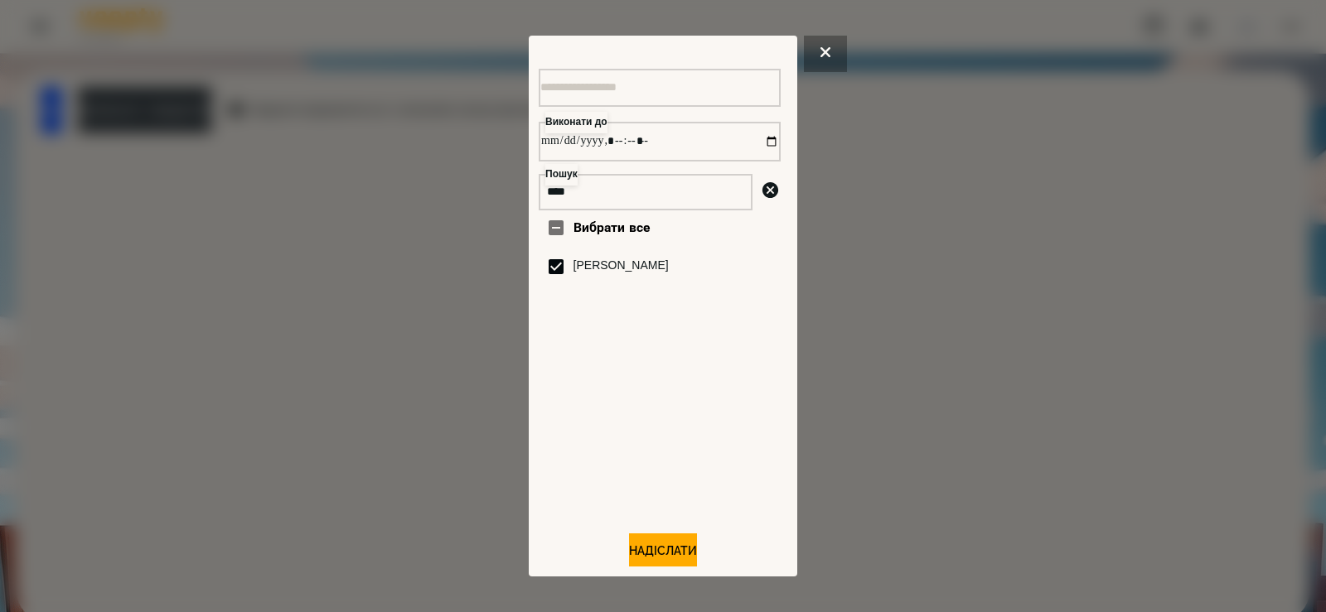
type input "**********"
click at [705, 500] on div "Вибрати все Шкапо Агата" at bounding box center [660, 364] width 242 height 307
click at [665, 554] on button "Надіслати" at bounding box center [663, 552] width 68 height 36
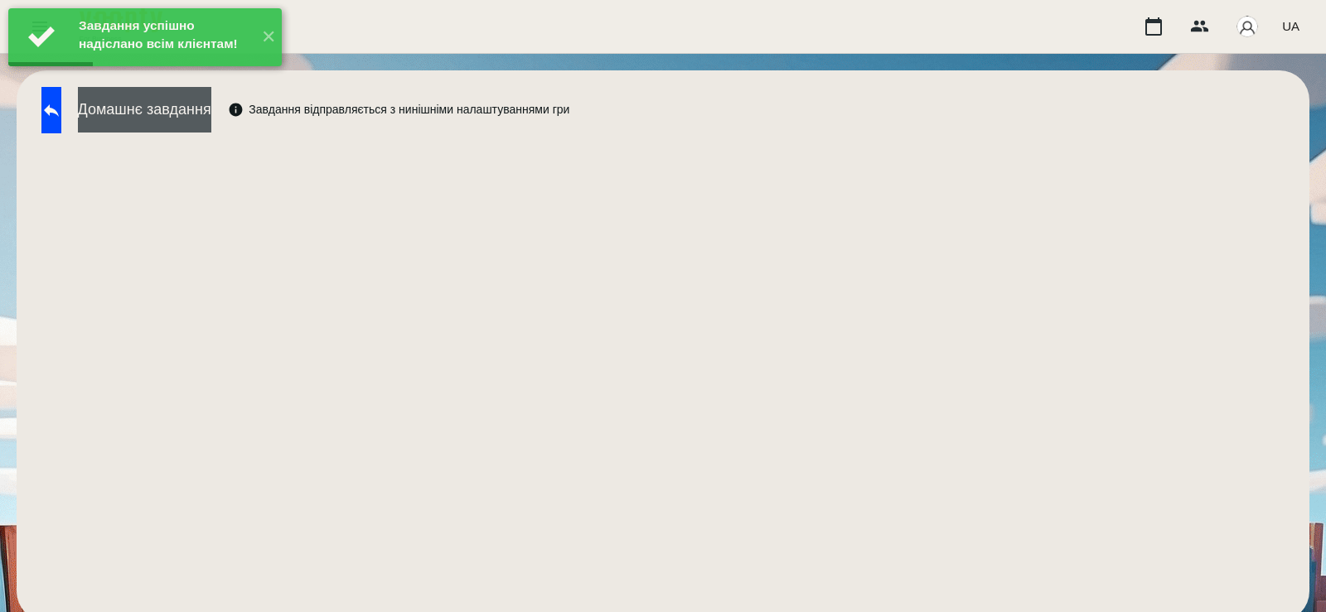
click at [211, 126] on button "Домашнє завдання" at bounding box center [144, 110] width 133 height 46
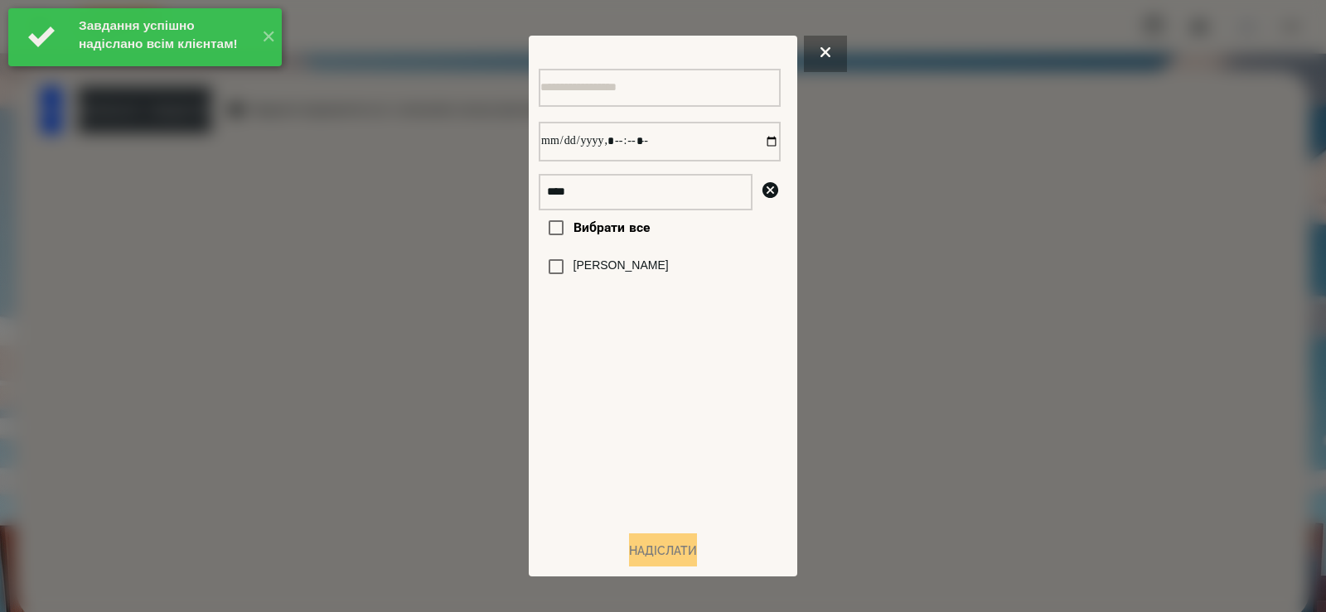
click at [578, 272] on label "[PERSON_NAME]" at bounding box center [621, 266] width 95 height 17
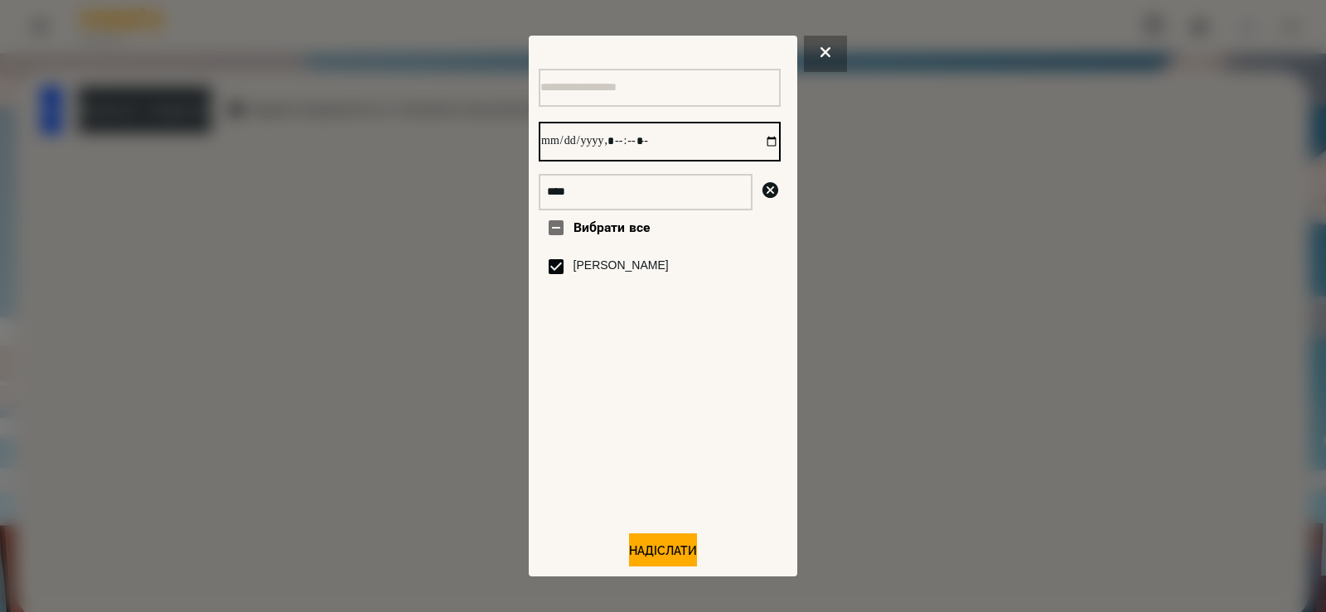
click at [758, 150] on input "datetime-local" at bounding box center [660, 142] width 242 height 40
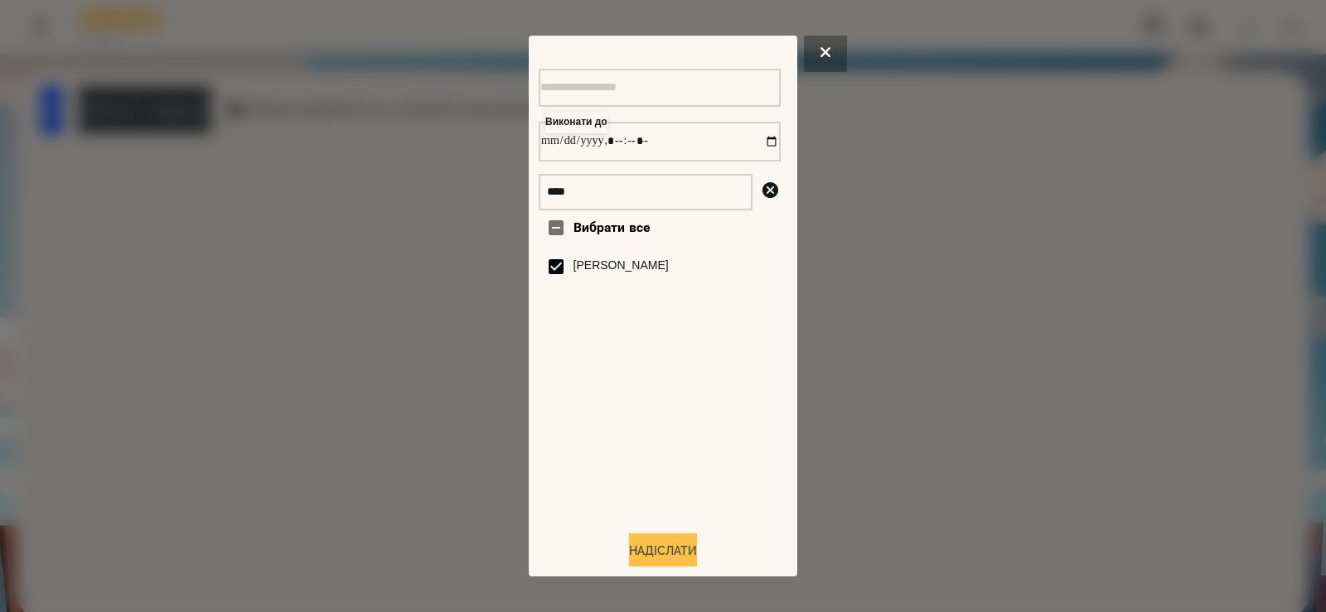
type input "**********"
click at [648, 553] on button "Надіслати" at bounding box center [663, 552] width 68 height 36
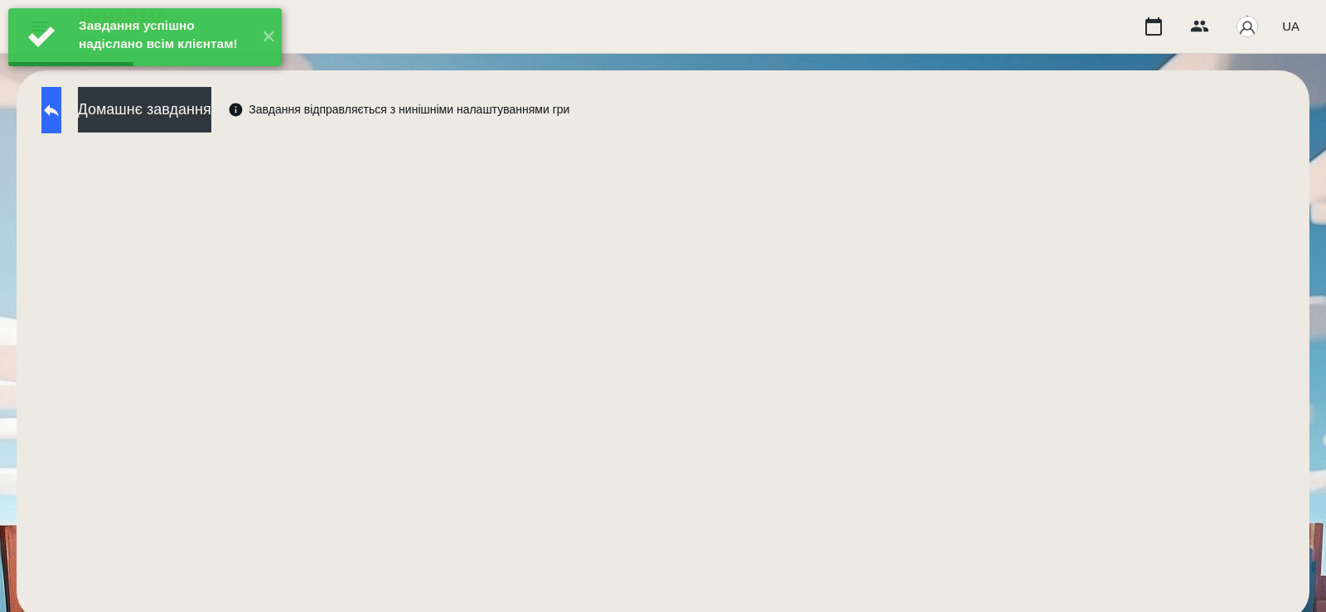
click at [61, 120] on button at bounding box center [51, 110] width 20 height 46
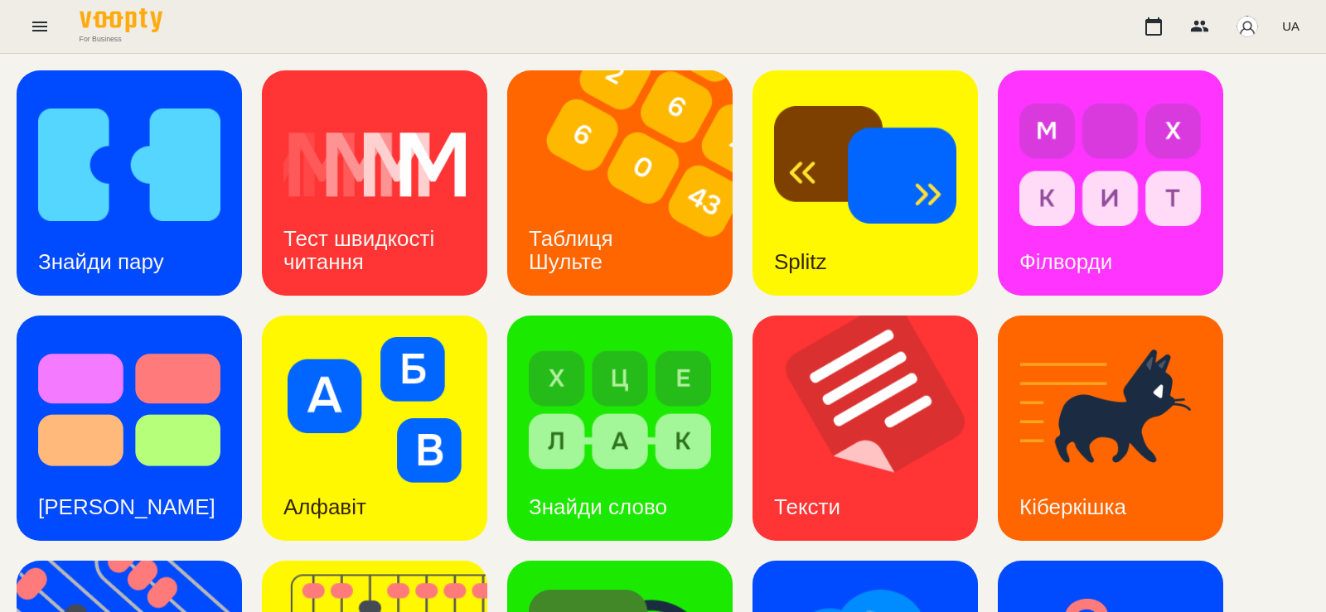
scroll to position [174, 0]
click at [486, 335] on div "Алфавіт" at bounding box center [374, 428] width 225 height 225
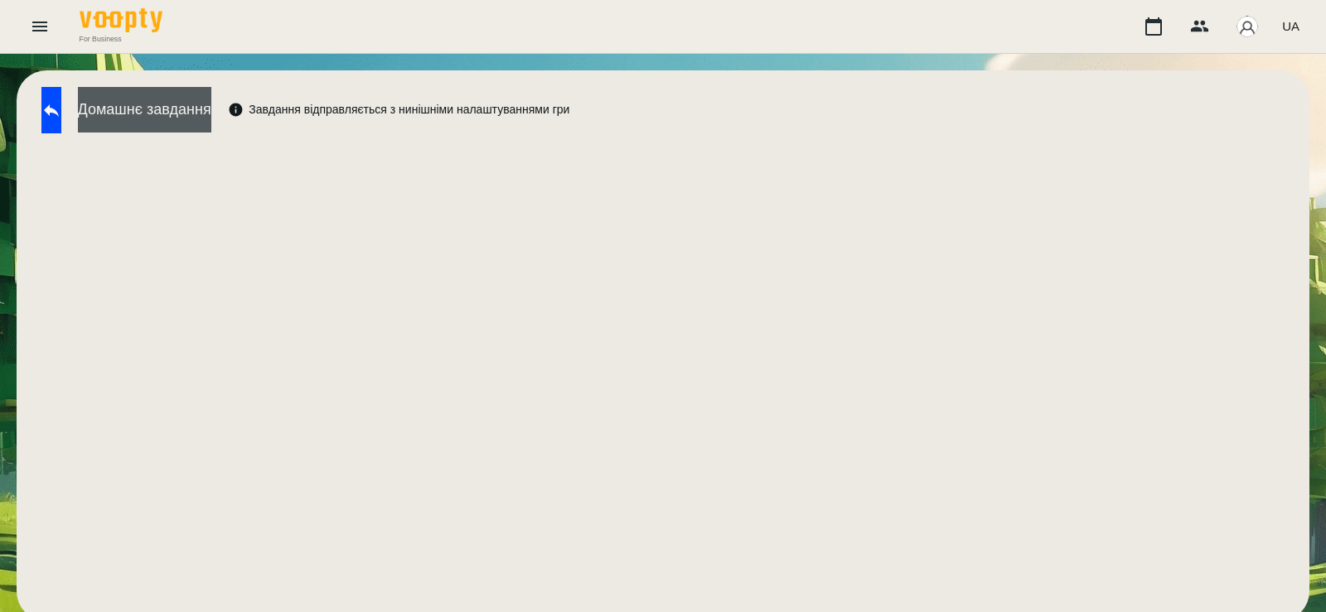
click at [211, 103] on button "Домашнє завдання" at bounding box center [144, 110] width 133 height 46
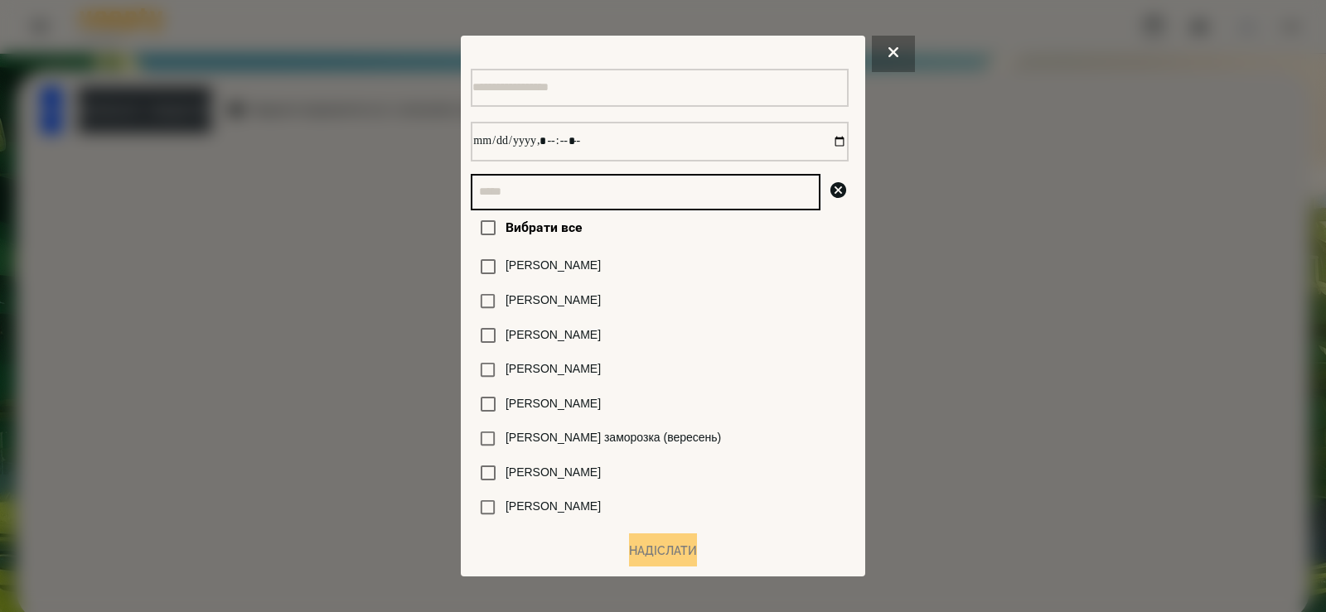
click at [494, 186] on input "text" at bounding box center [646, 192] width 350 height 36
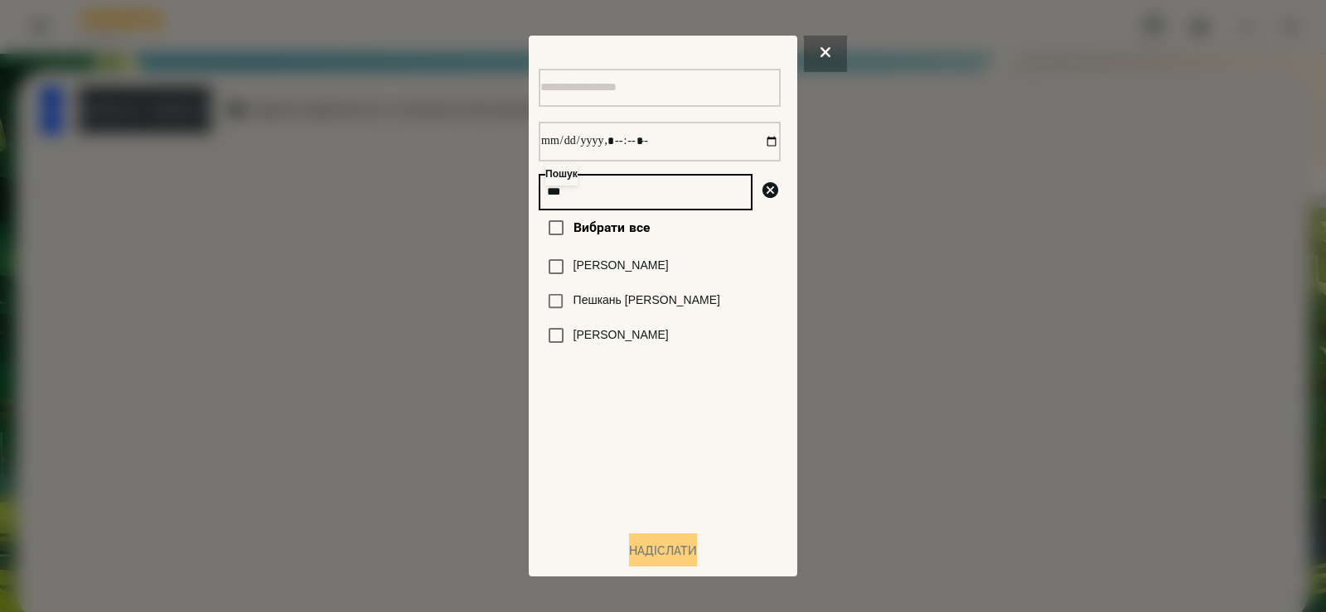
type input "***"
click at [602, 344] on label "[PERSON_NAME]" at bounding box center [621, 335] width 95 height 17
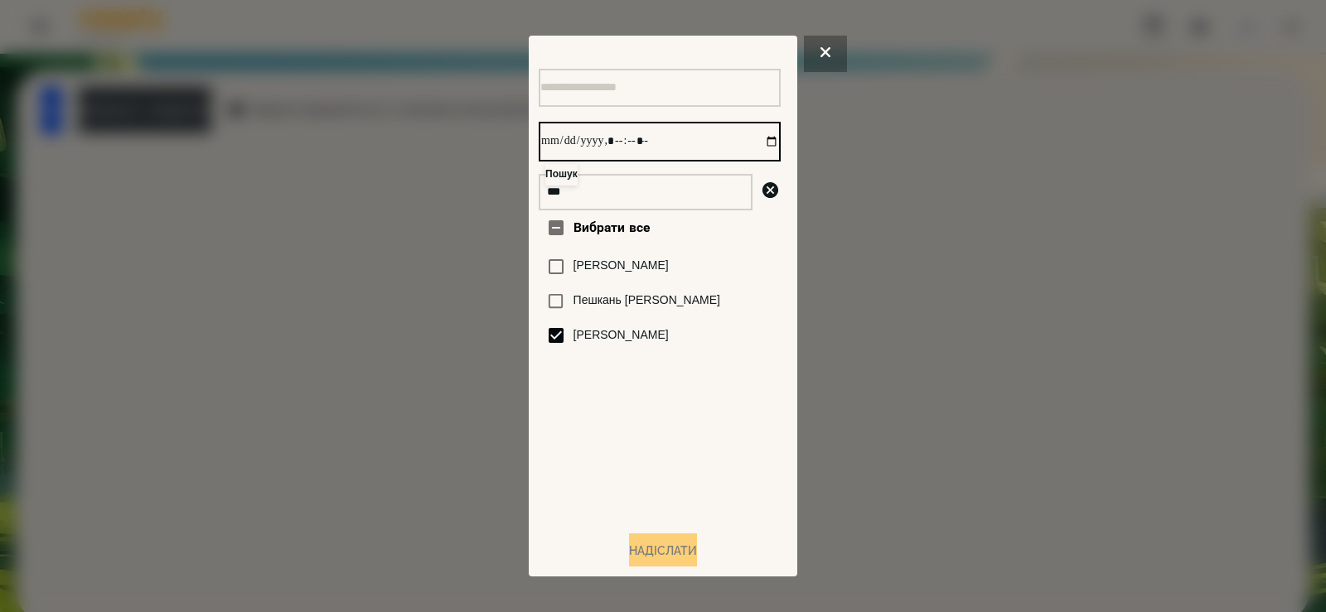
click at [758, 143] on input "datetime-local" at bounding box center [660, 142] width 242 height 40
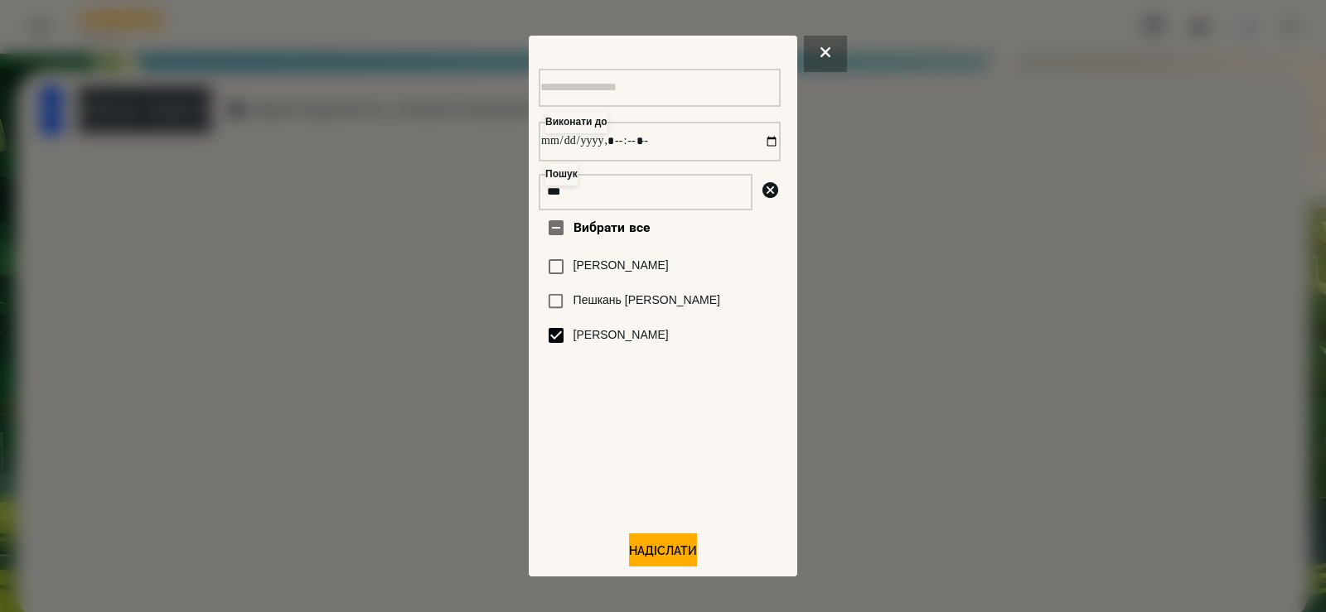
type input "**********"
click at [672, 461] on div "Вибрати все Шкандрій Святослав Пешкань Кирило Шкапо Агата" at bounding box center [660, 364] width 242 height 307
click at [653, 550] on button "Надіслати" at bounding box center [663, 552] width 68 height 36
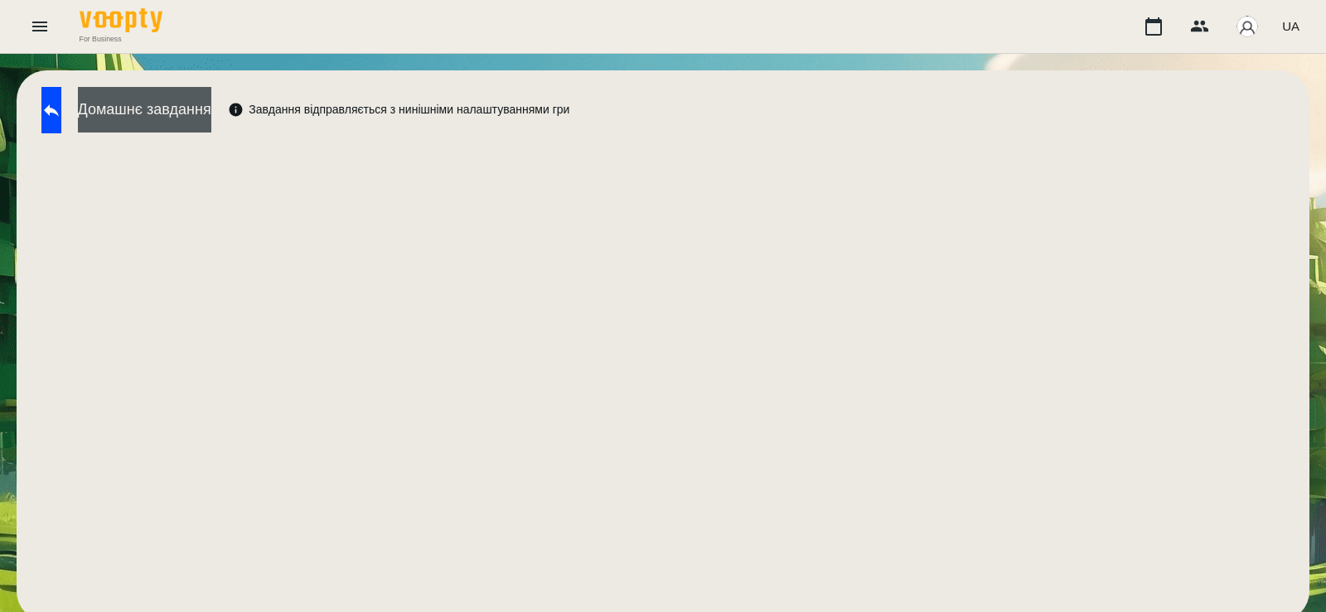
click at [211, 122] on button "Домашнє завдання" at bounding box center [144, 110] width 133 height 46
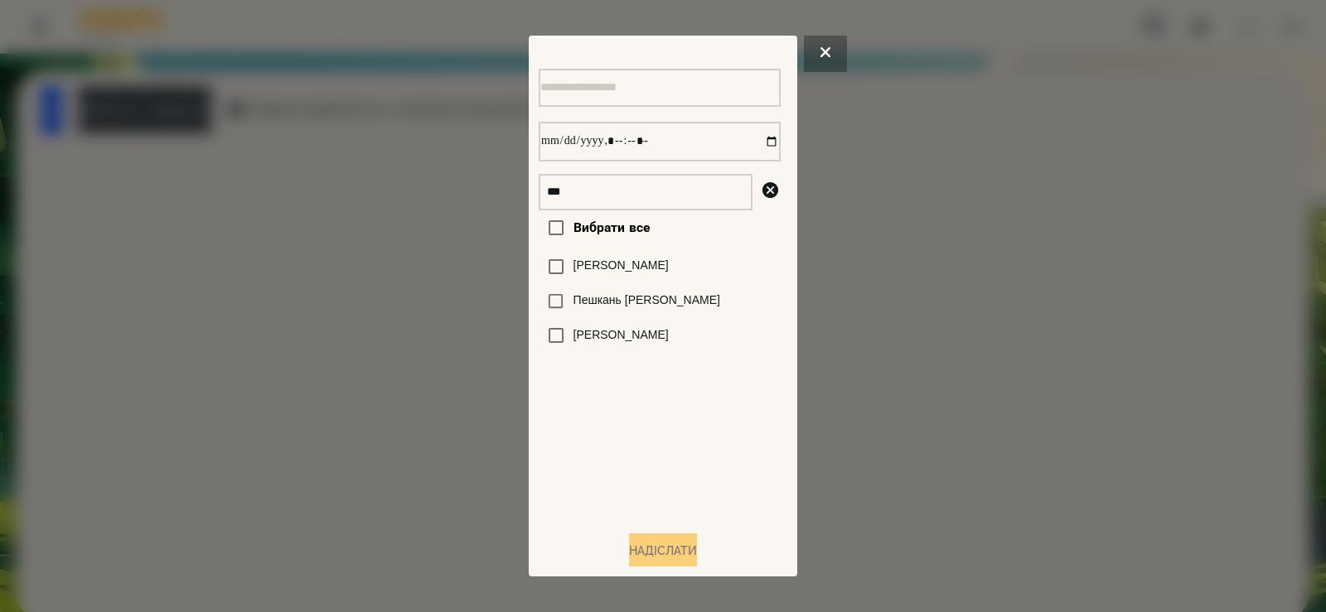
click at [622, 334] on label "[PERSON_NAME]" at bounding box center [621, 335] width 95 height 17
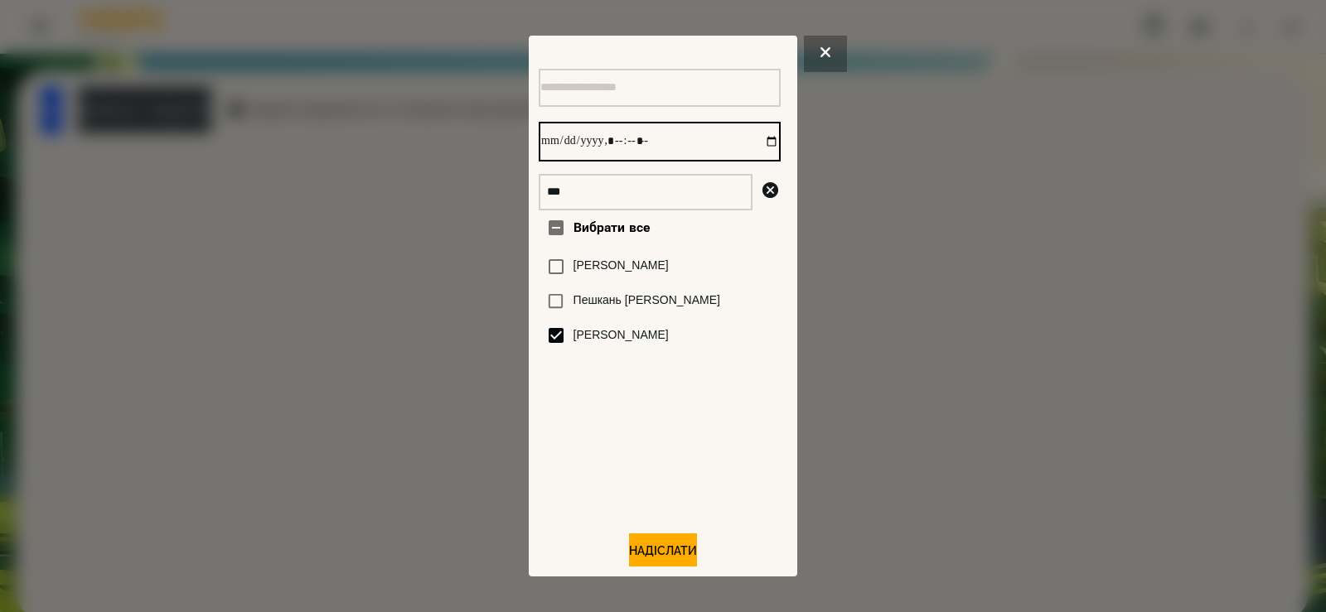
click at [758, 145] on input "datetime-local" at bounding box center [660, 142] width 242 height 40
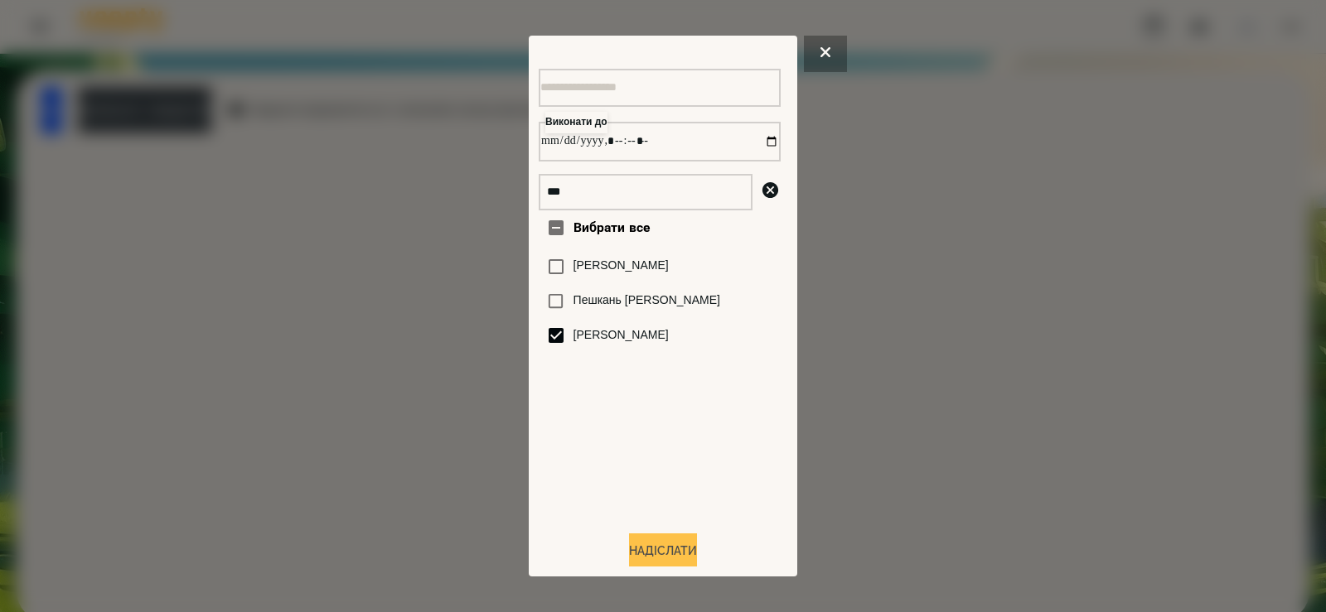
type input "**********"
click at [652, 553] on button "Надіслати" at bounding box center [663, 552] width 68 height 36
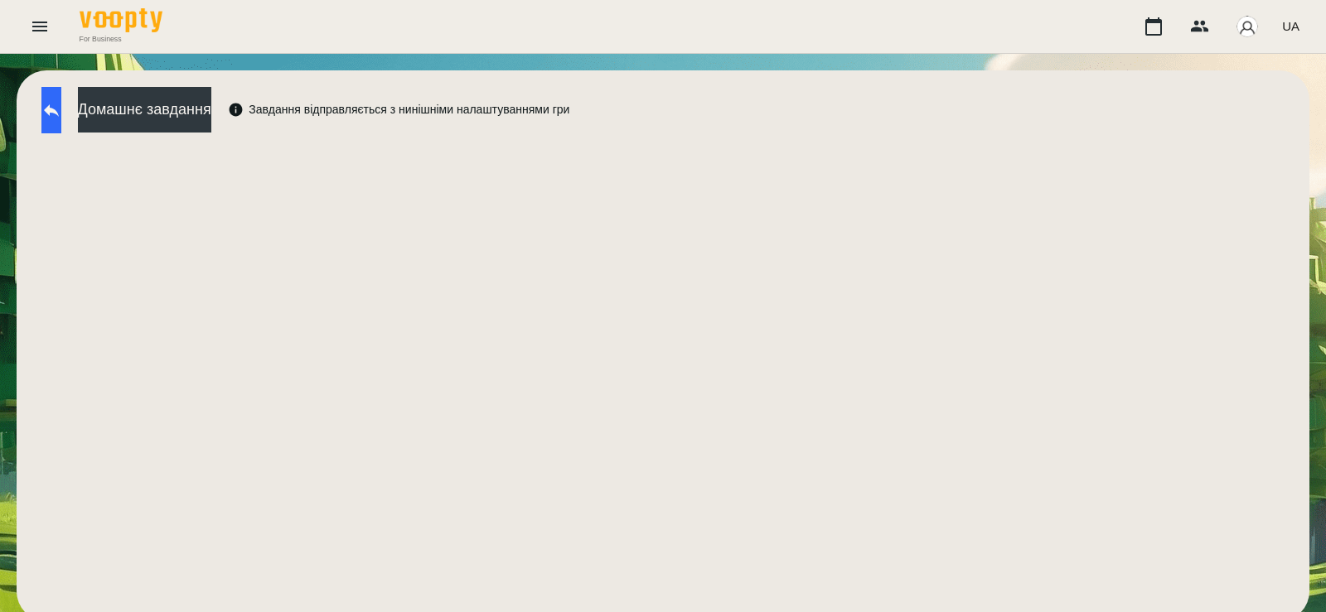
click at [56, 118] on button at bounding box center [51, 110] width 20 height 46
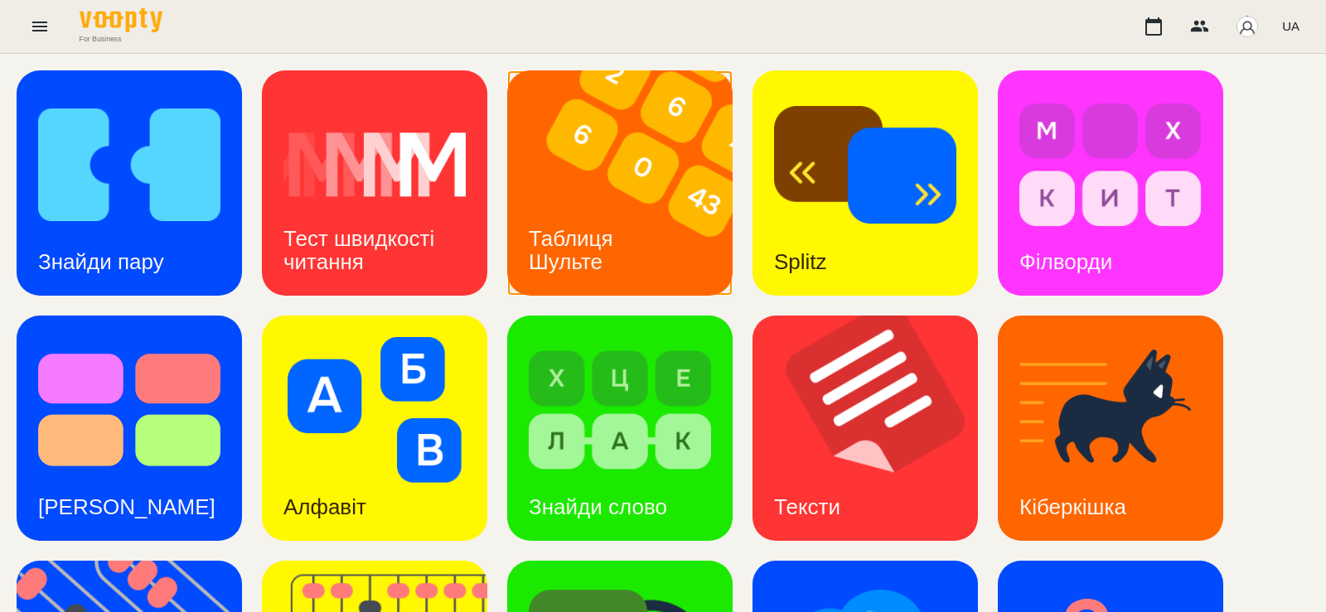
click at [620, 262] on div "Таблиця Шульте" at bounding box center [573, 251] width 133 height 90
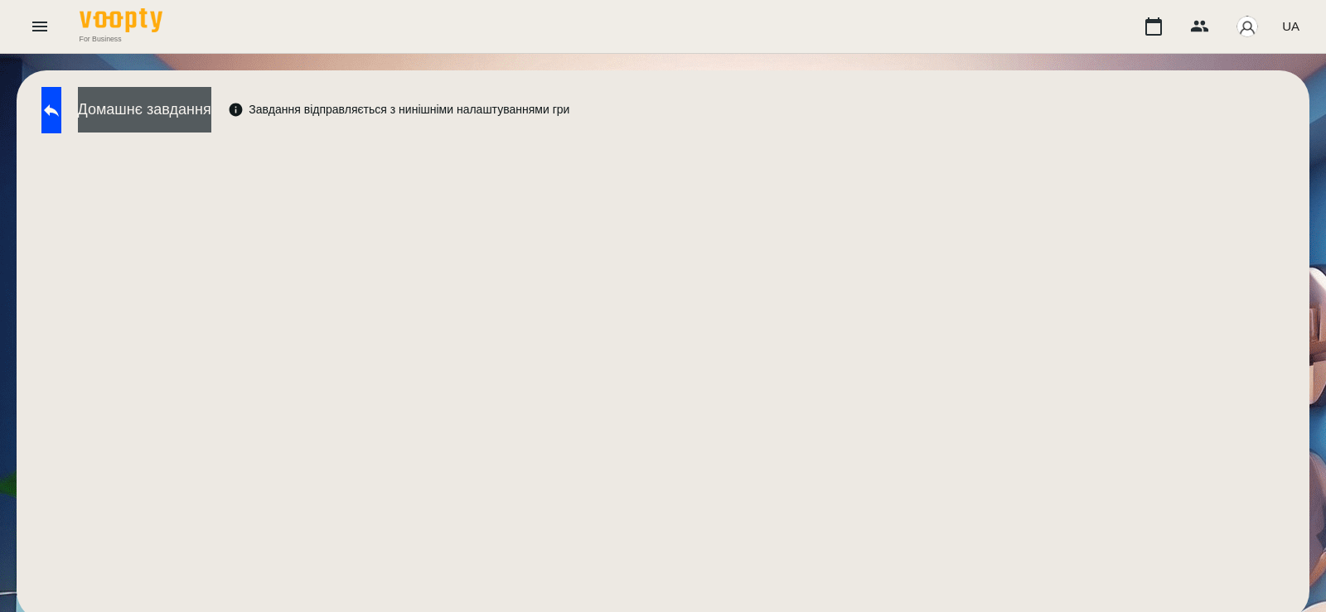
click at [211, 114] on button "Домашнє завдання" at bounding box center [144, 110] width 133 height 46
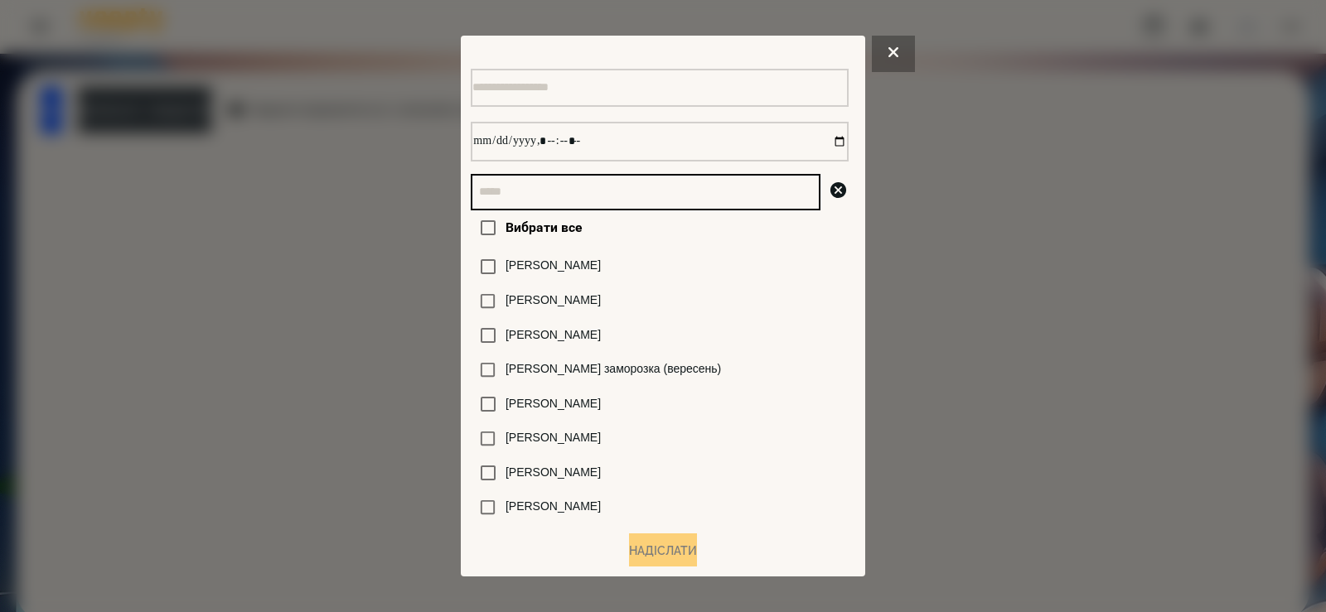
click at [560, 208] on input "text" at bounding box center [646, 192] width 350 height 36
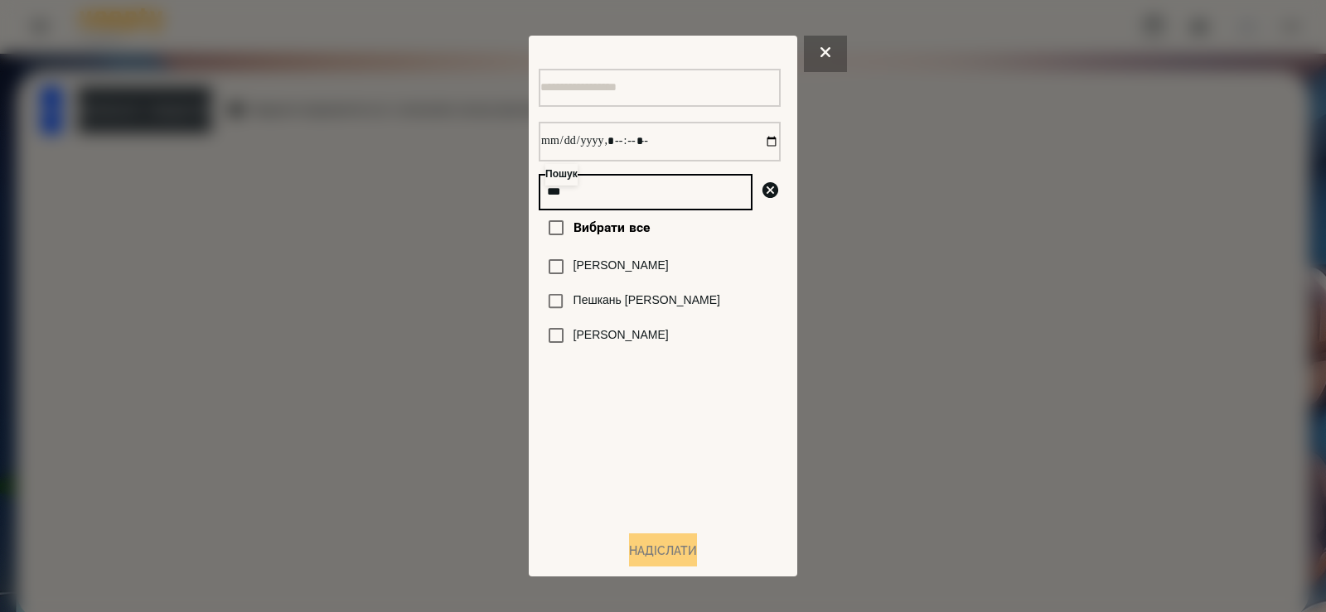
type input "***"
click at [633, 343] on label "[PERSON_NAME]" at bounding box center [621, 335] width 95 height 17
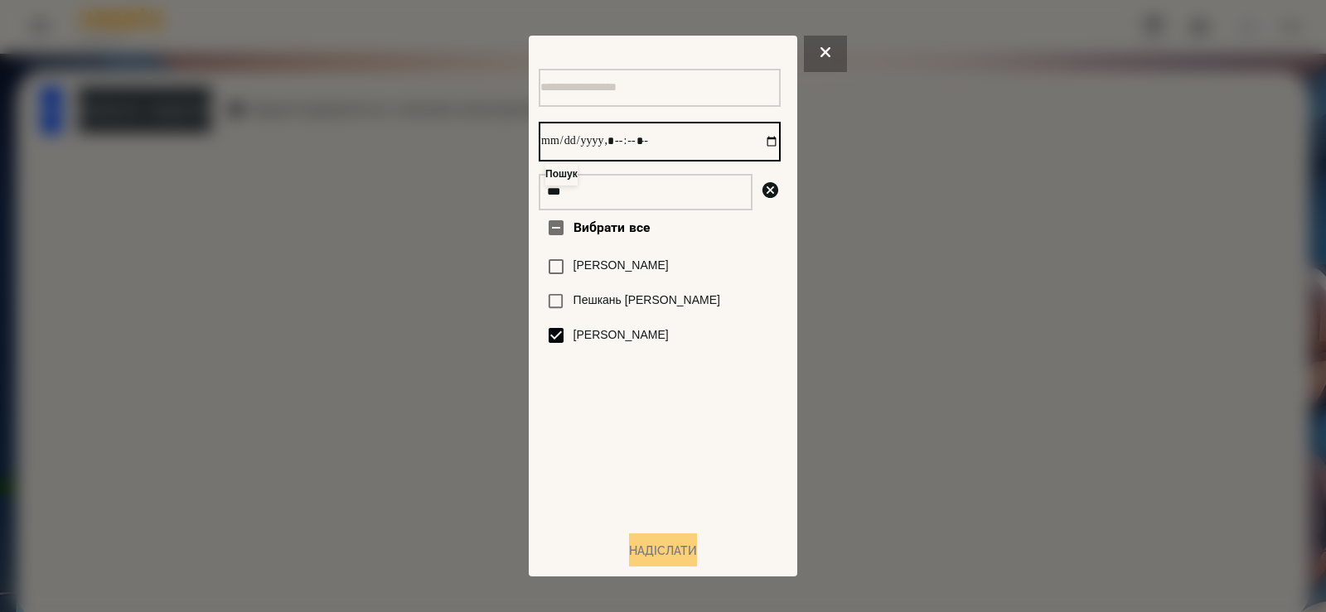
click at [758, 152] on input "datetime-local" at bounding box center [660, 142] width 242 height 40
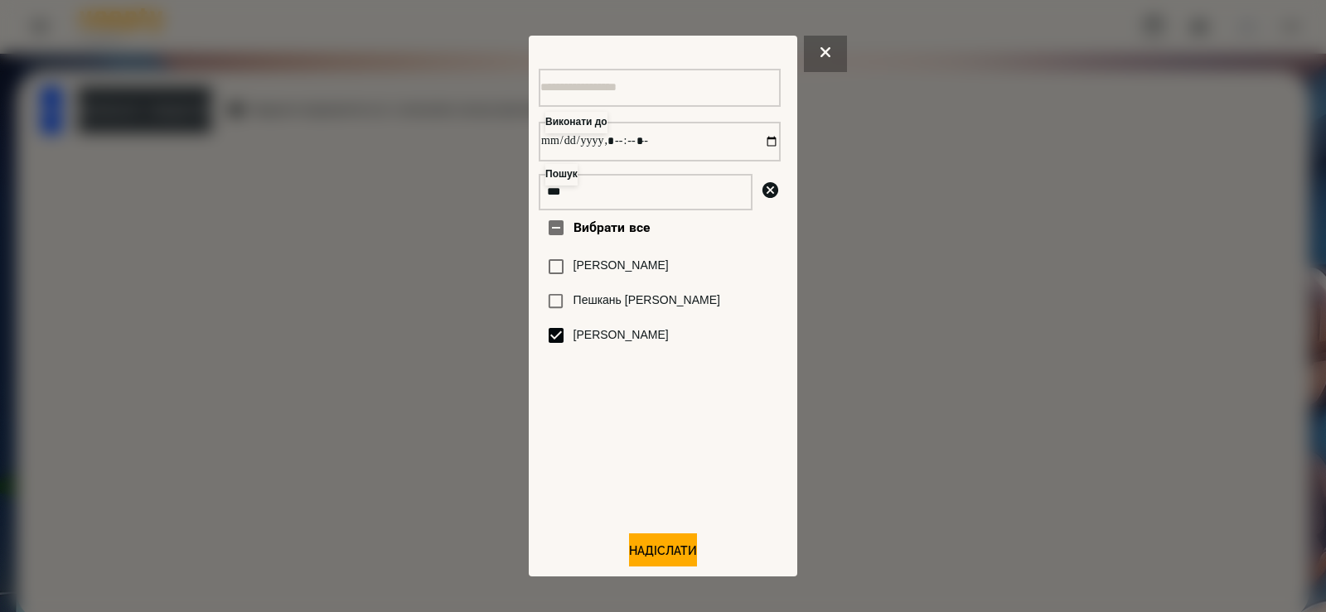
type input "**********"
click at [696, 467] on div "Вибрати все Шкандрій Святослав Пешкань Кирило Шкапо Агата" at bounding box center [660, 364] width 242 height 307
click at [661, 559] on button "Надіслати" at bounding box center [663, 552] width 68 height 36
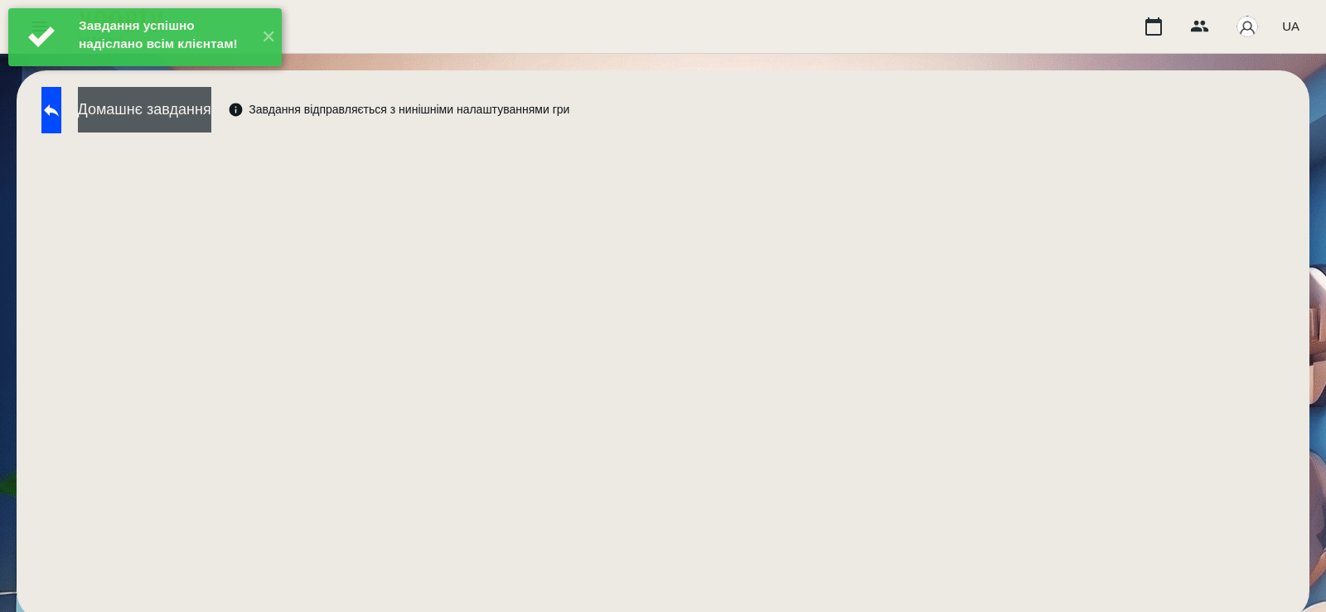
click at [211, 118] on button "Домашнє завдання" at bounding box center [144, 110] width 133 height 46
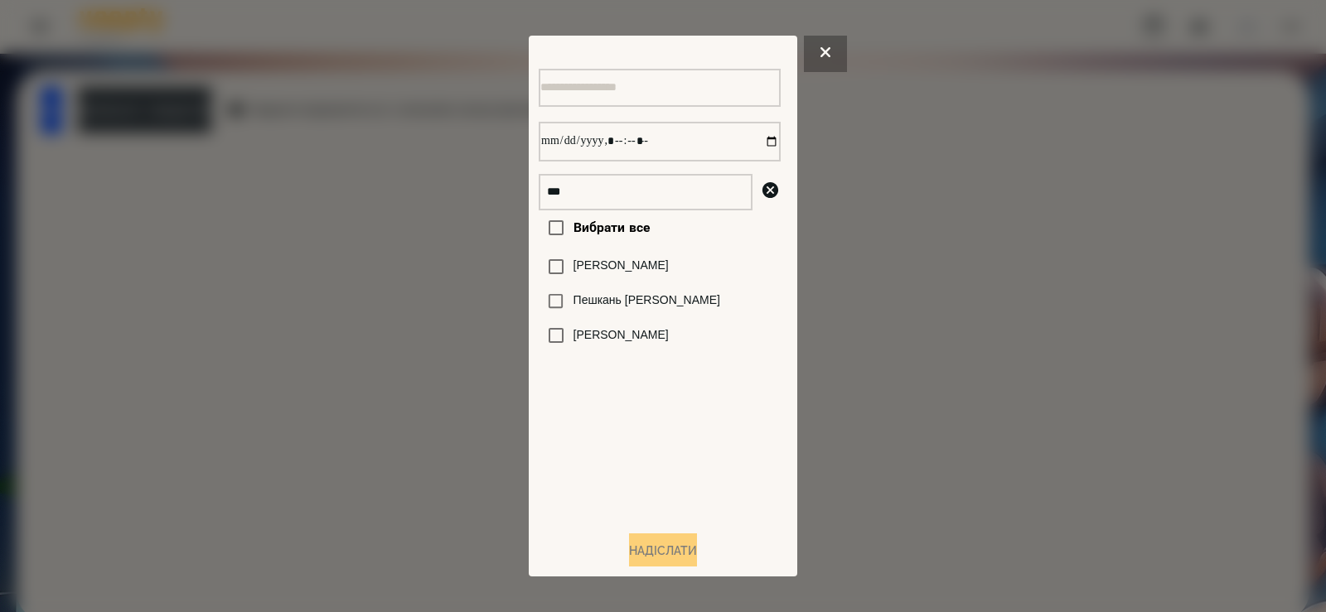
click at [609, 339] on label "[PERSON_NAME]" at bounding box center [621, 335] width 95 height 17
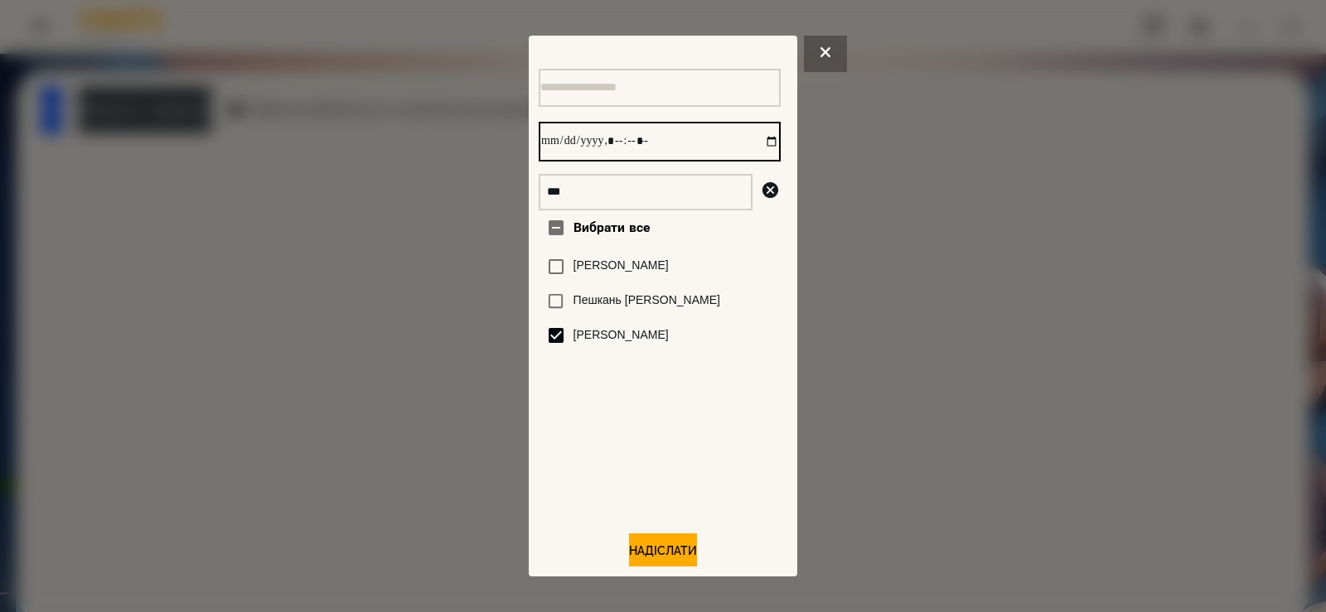
click at [753, 149] on input "datetime-local" at bounding box center [660, 142] width 242 height 40
type input "**********"
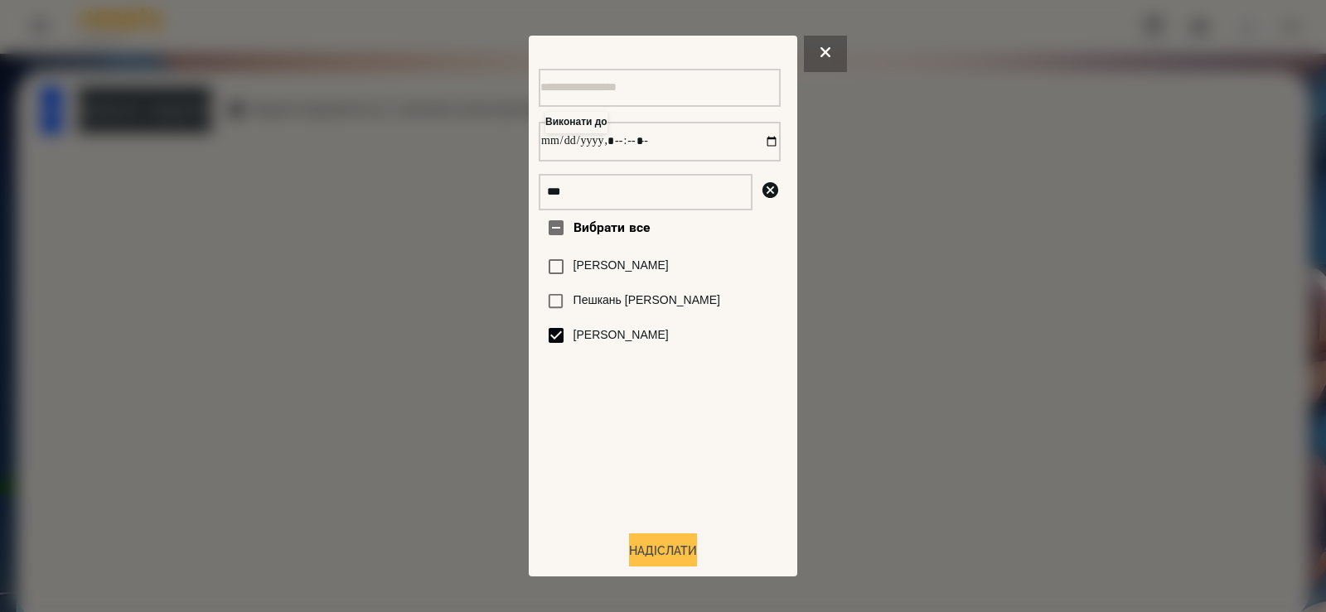
click at [650, 549] on button "Надіслати" at bounding box center [663, 552] width 68 height 36
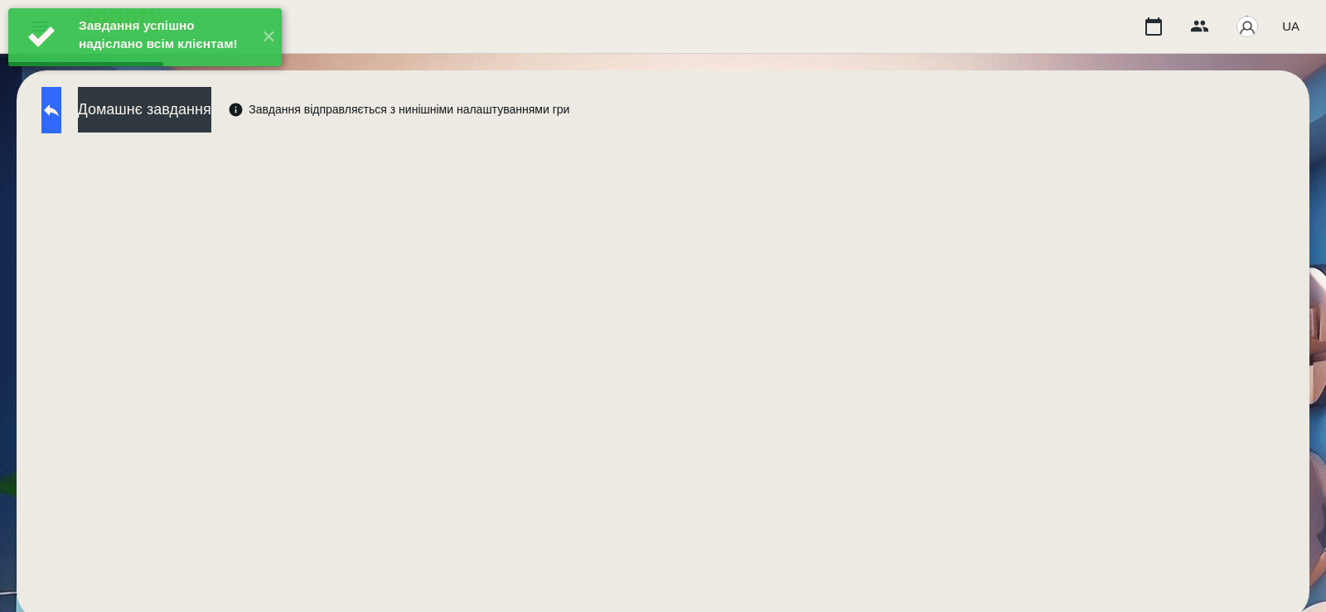
click at [61, 128] on button at bounding box center [51, 110] width 20 height 46
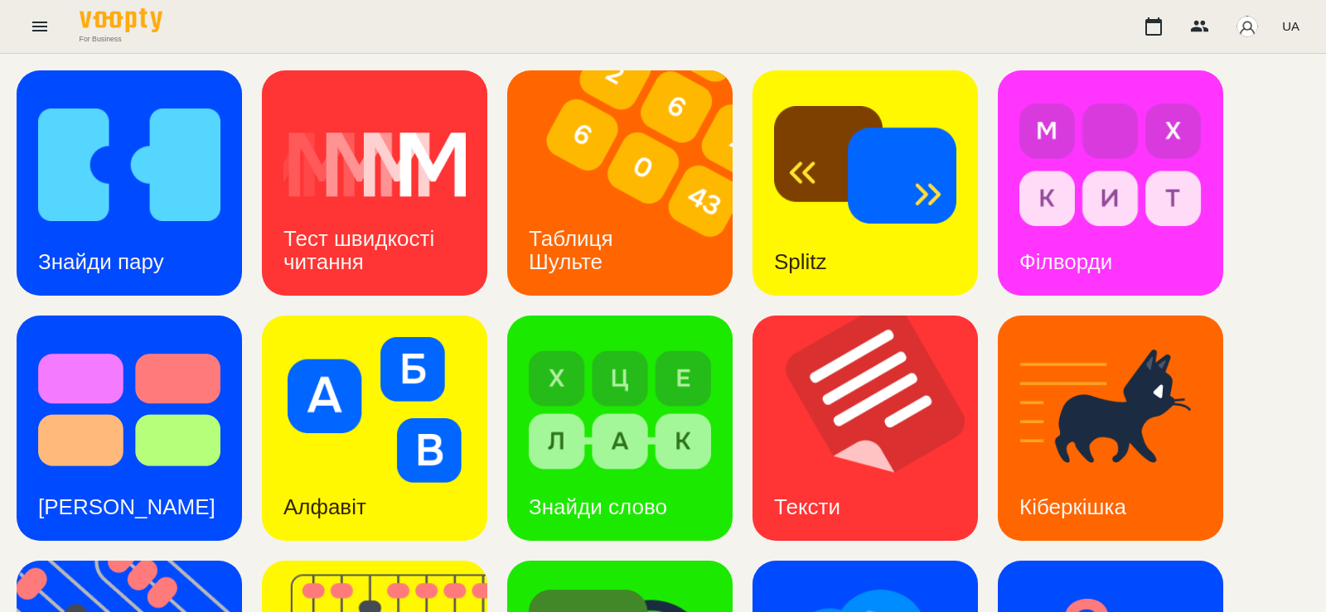
scroll to position [436, 0]
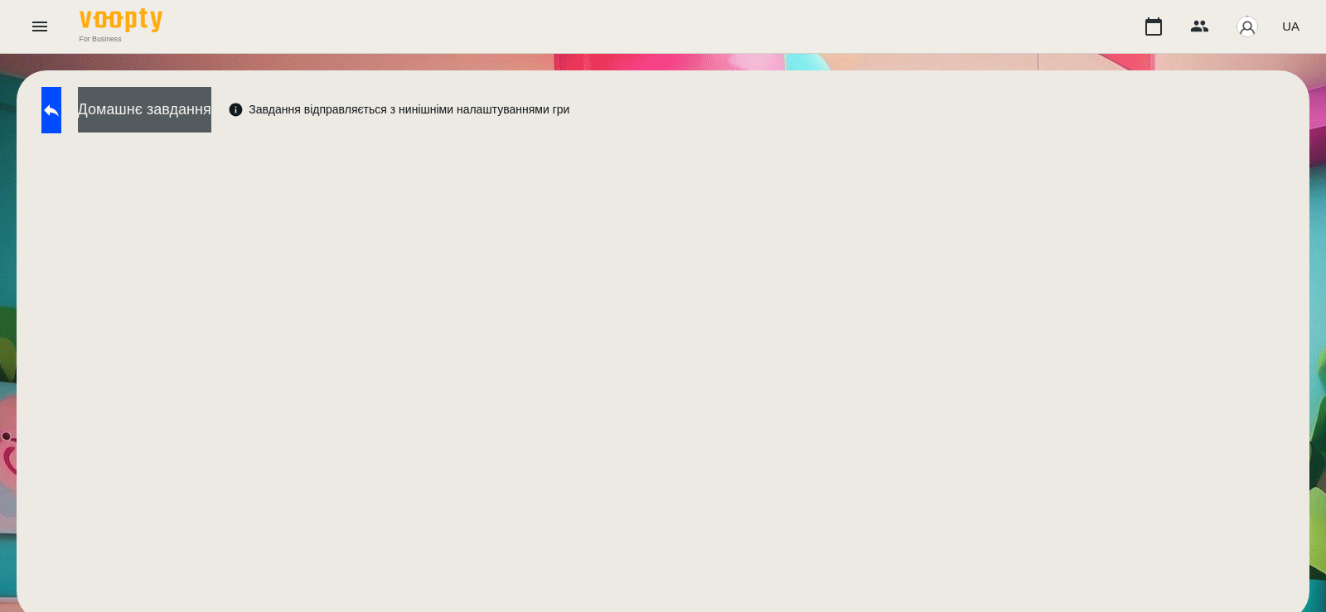
click at [211, 123] on button "Домашнє завдання" at bounding box center [144, 110] width 133 height 46
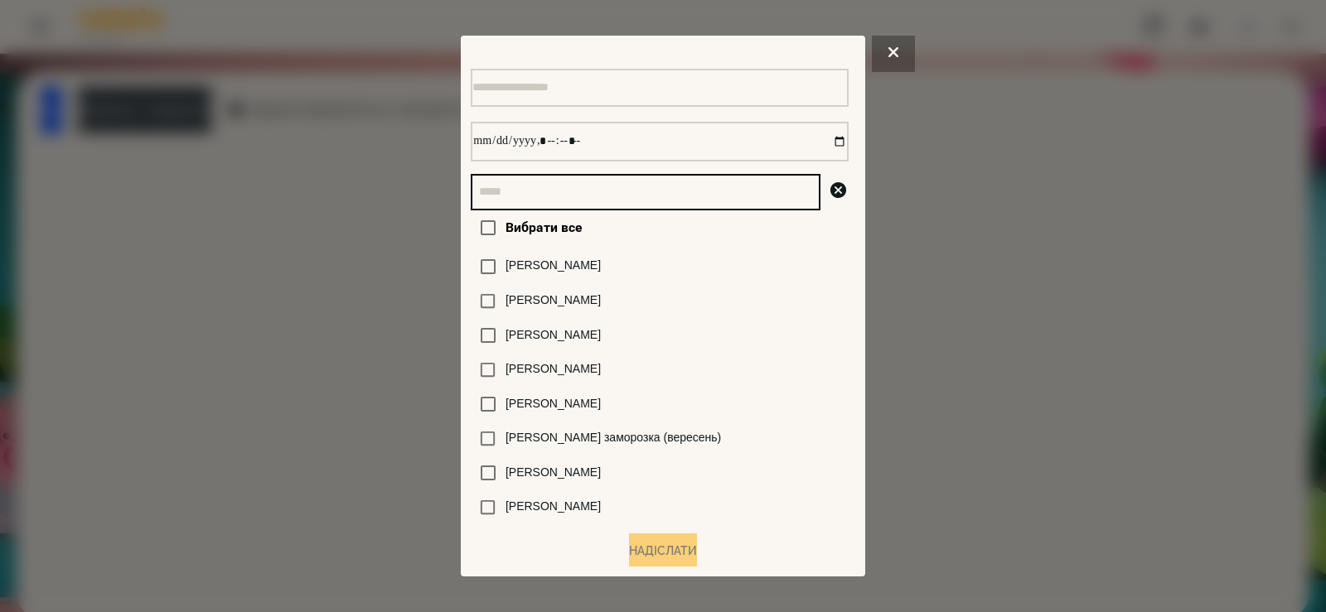
click at [576, 195] on input "text" at bounding box center [646, 192] width 350 height 36
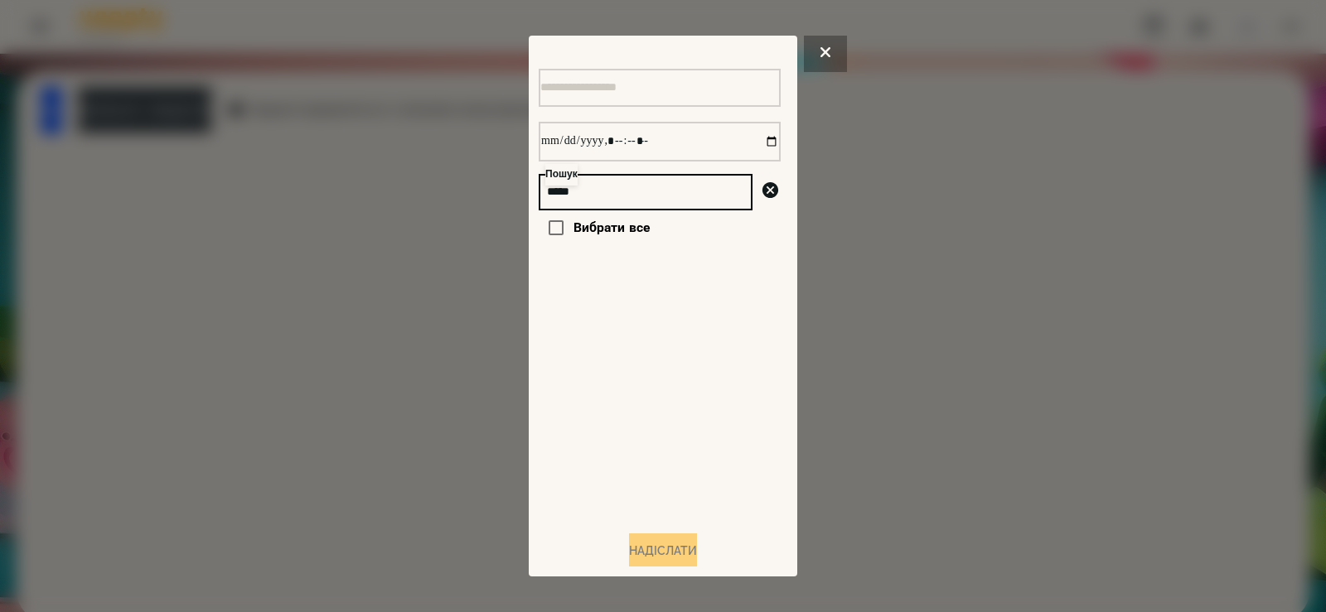
type input "*****"
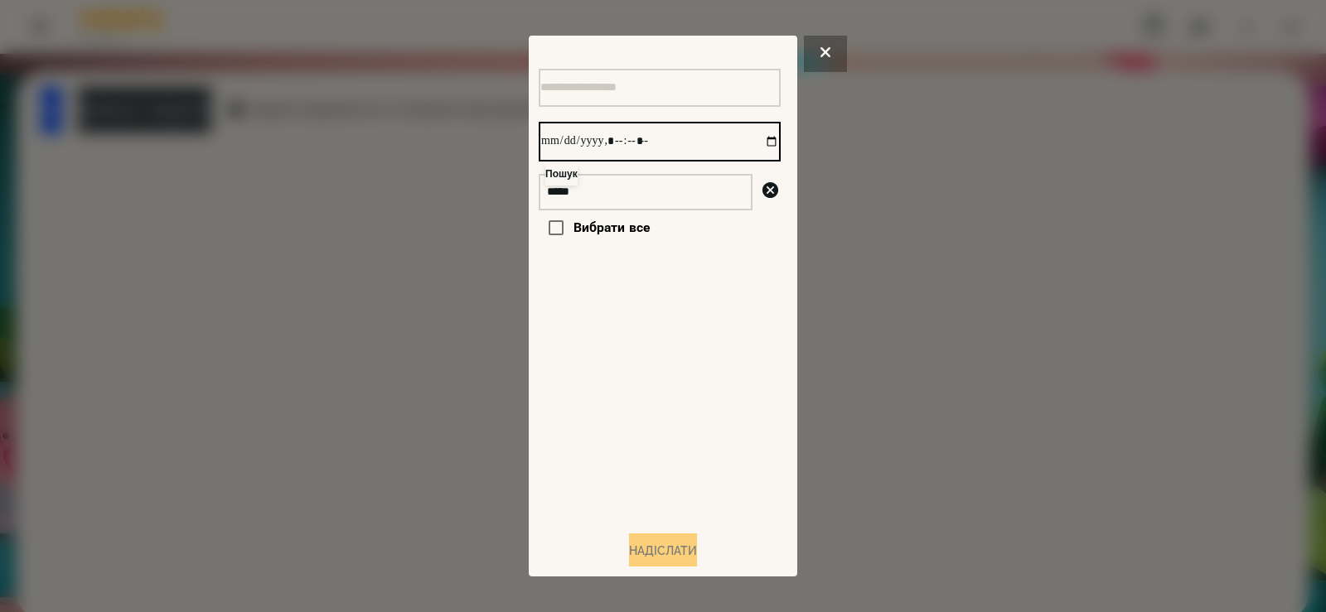
click at [760, 145] on input "datetime-local" at bounding box center [660, 142] width 242 height 40
type input "**********"
click at [644, 447] on div "Вибрати все" at bounding box center [660, 364] width 242 height 307
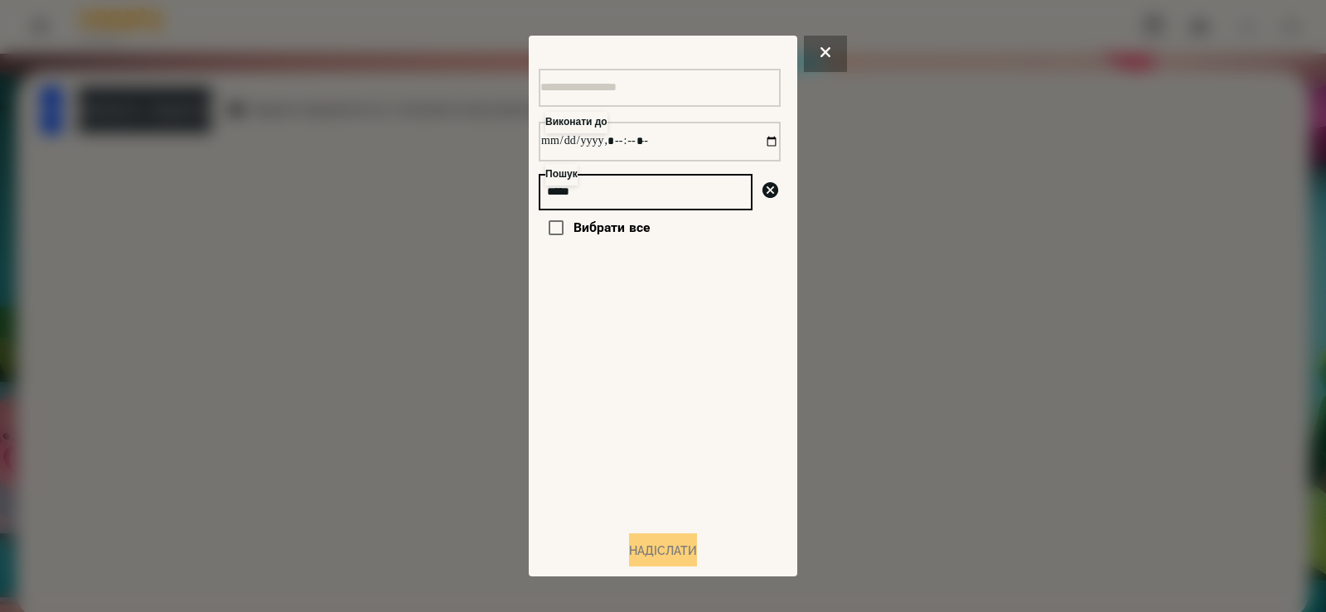
drag, startPoint x: 624, startPoint y: 195, endPoint x: 420, endPoint y: 230, distance: 207.0
click at [420, 230] on div "Виконати до Пошук ***** Вибрати все Надіслати" at bounding box center [663, 306] width 1326 height 612
type input "****"
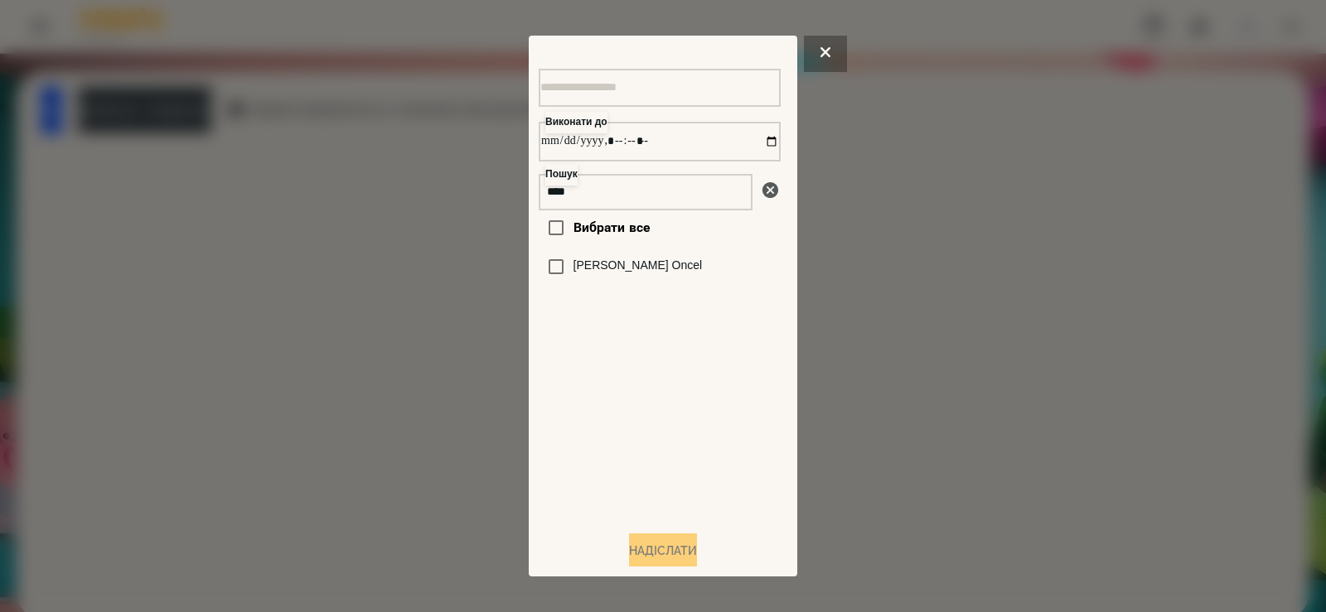
click at [761, 201] on icon at bounding box center [771, 191] width 20 height 20
click at [781, 55] on div at bounding box center [660, 88] width 242 height 68
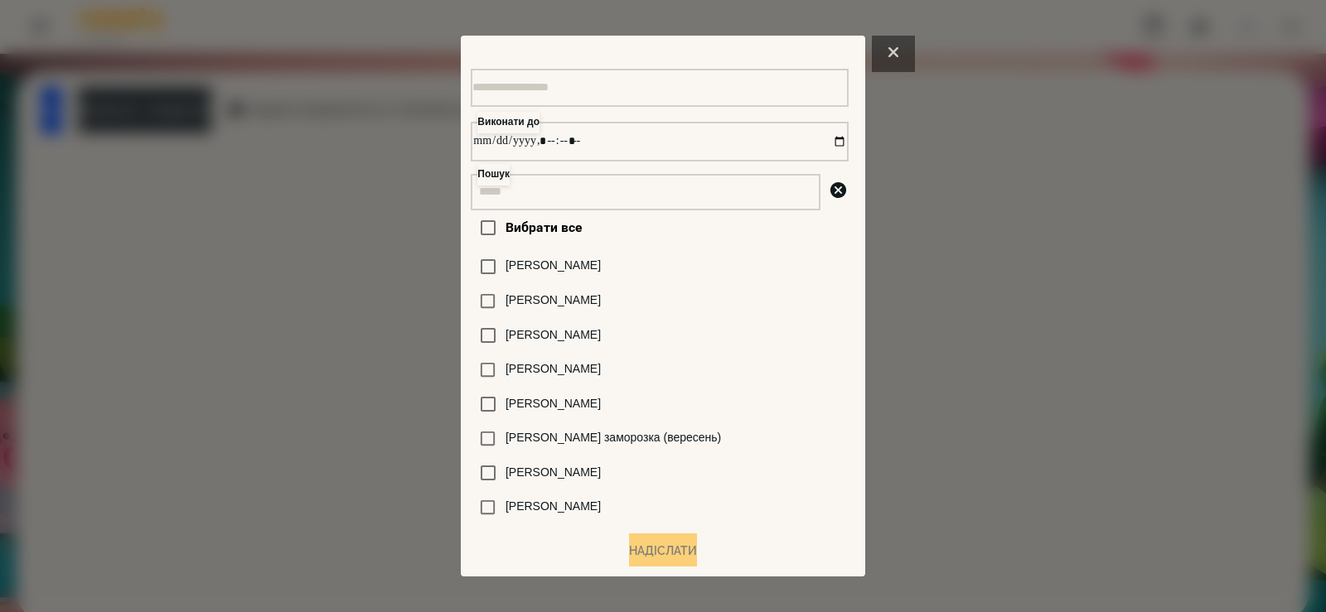
click at [915, 50] on button at bounding box center [893, 54] width 43 height 36
